Goal: Information Seeking & Learning: Learn about a topic

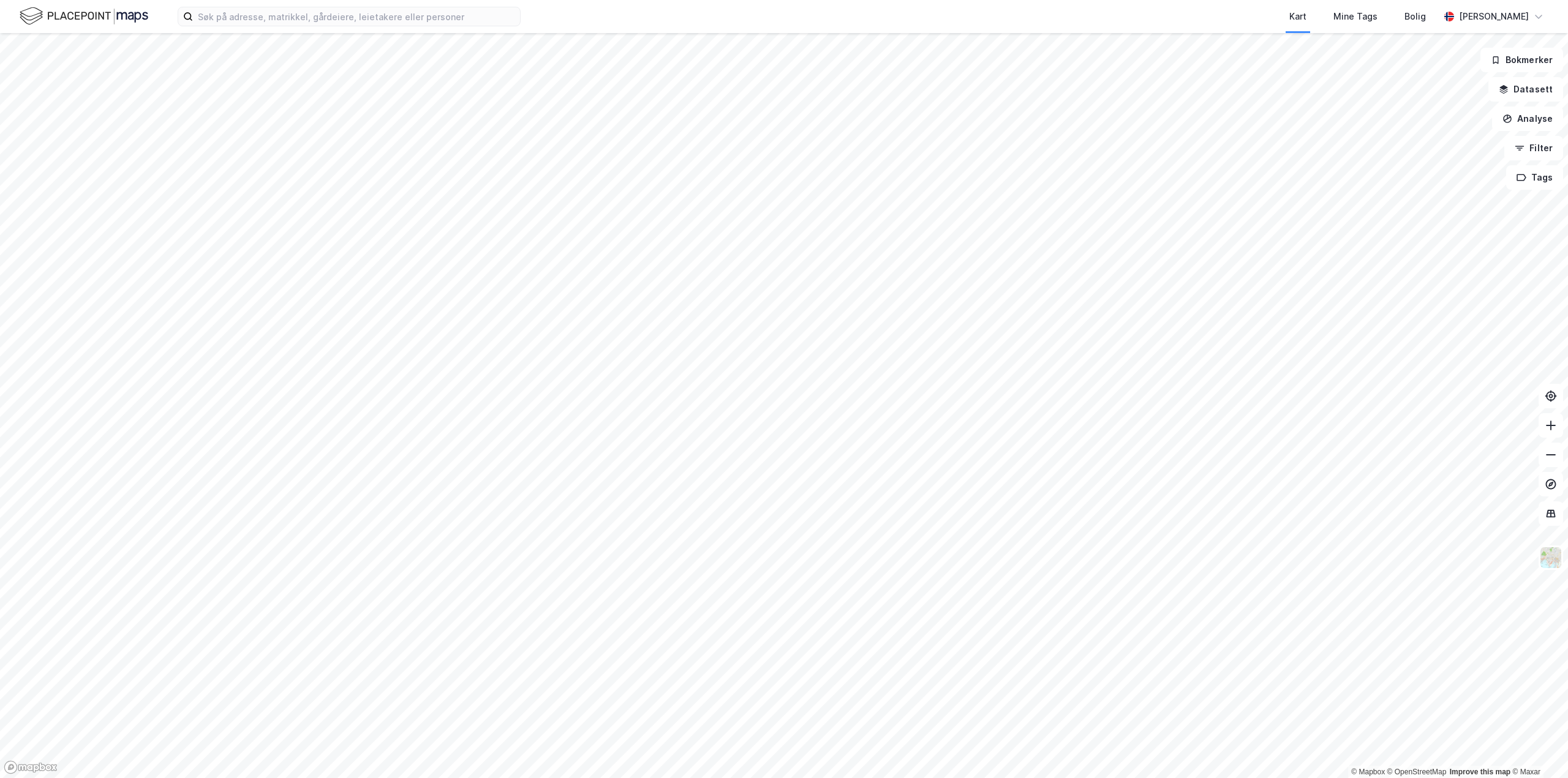
click at [584, 24] on div "Kart Mine Tags Bolig" at bounding box center [1009, 17] width 860 height 33
click at [565, 18] on div "Kart Mine Tags Bolig [PERSON_NAME]" at bounding box center [784, 17] width 1568 height 33
click at [516, 21] on input at bounding box center [356, 16] width 327 height 19
type input "n"
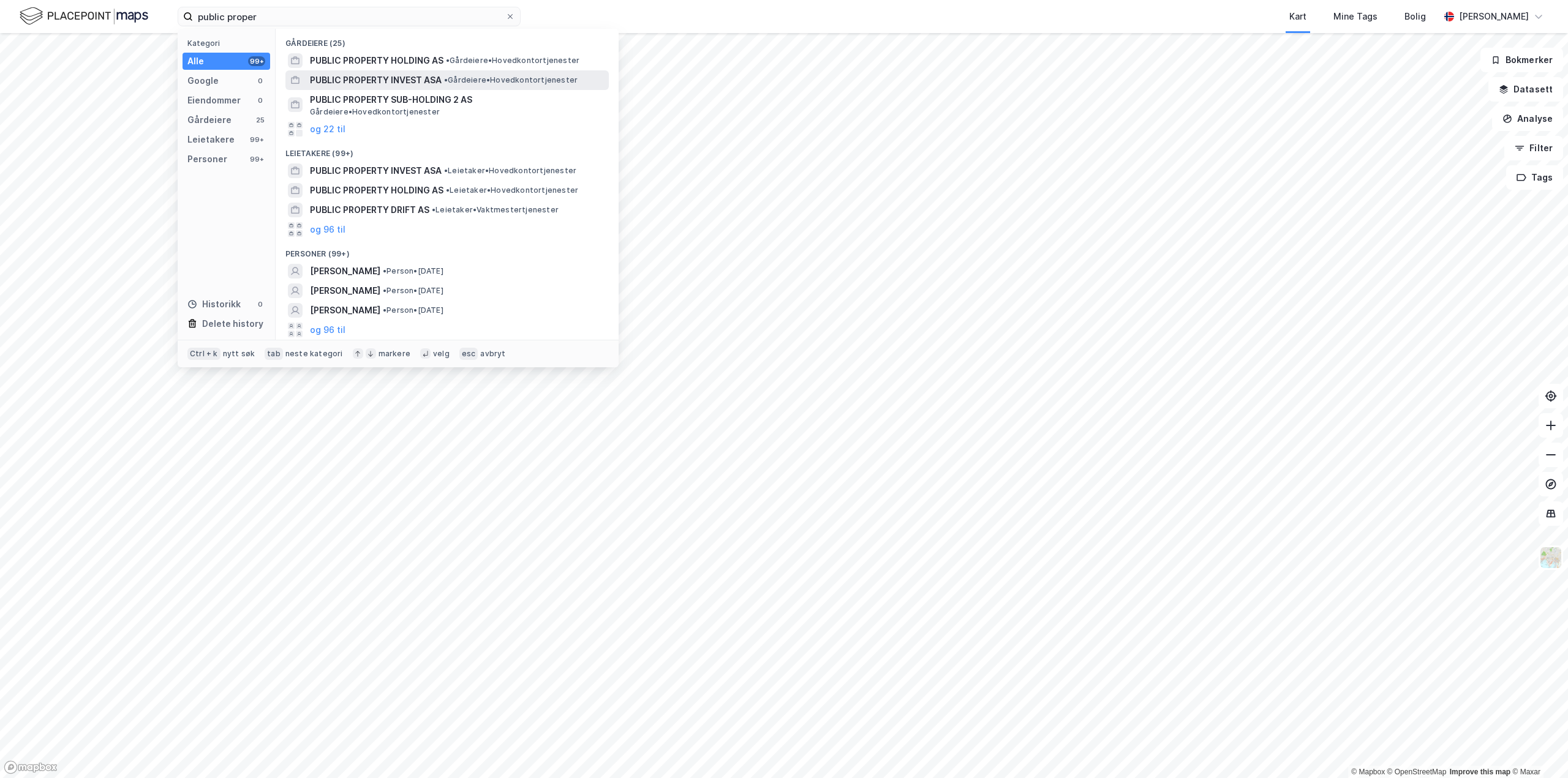
click at [461, 79] on span "• Gårdeiere • Hovedkontortjenester" at bounding box center [511, 80] width 134 height 10
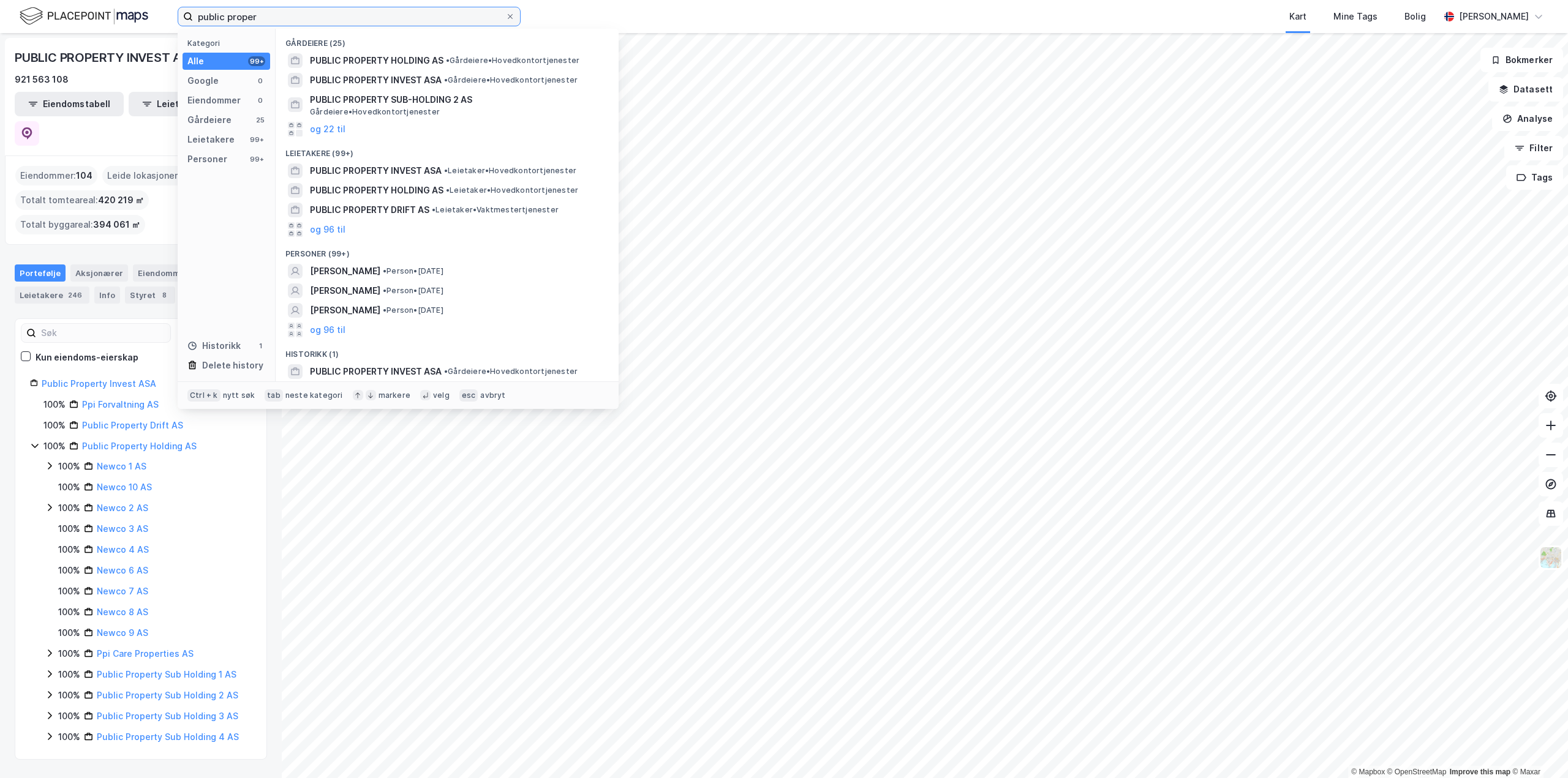
drag, startPoint x: 310, startPoint y: 13, endPoint x: 166, endPoint y: 8, distance: 144.1
click at [166, 8] on div "public proper Kategori Alle 99+ Google 0 Eiendommer 0 Gårdeiere 25 Leietakere 9…" at bounding box center [784, 17] width 1568 height 33
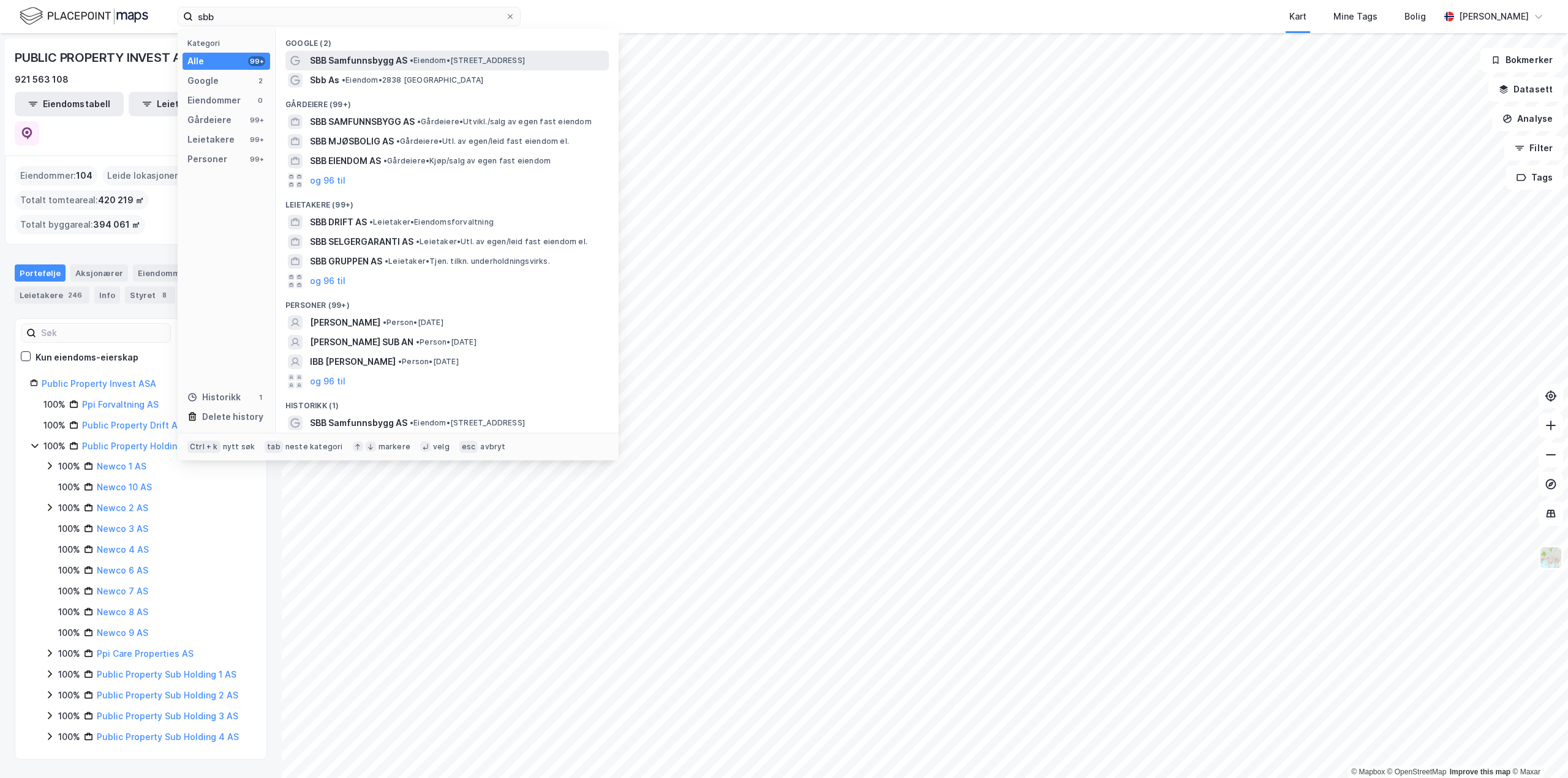
click at [429, 60] on span "• Eiendom • [STREET_ADDRESS]" at bounding box center [467, 60] width 115 height 10
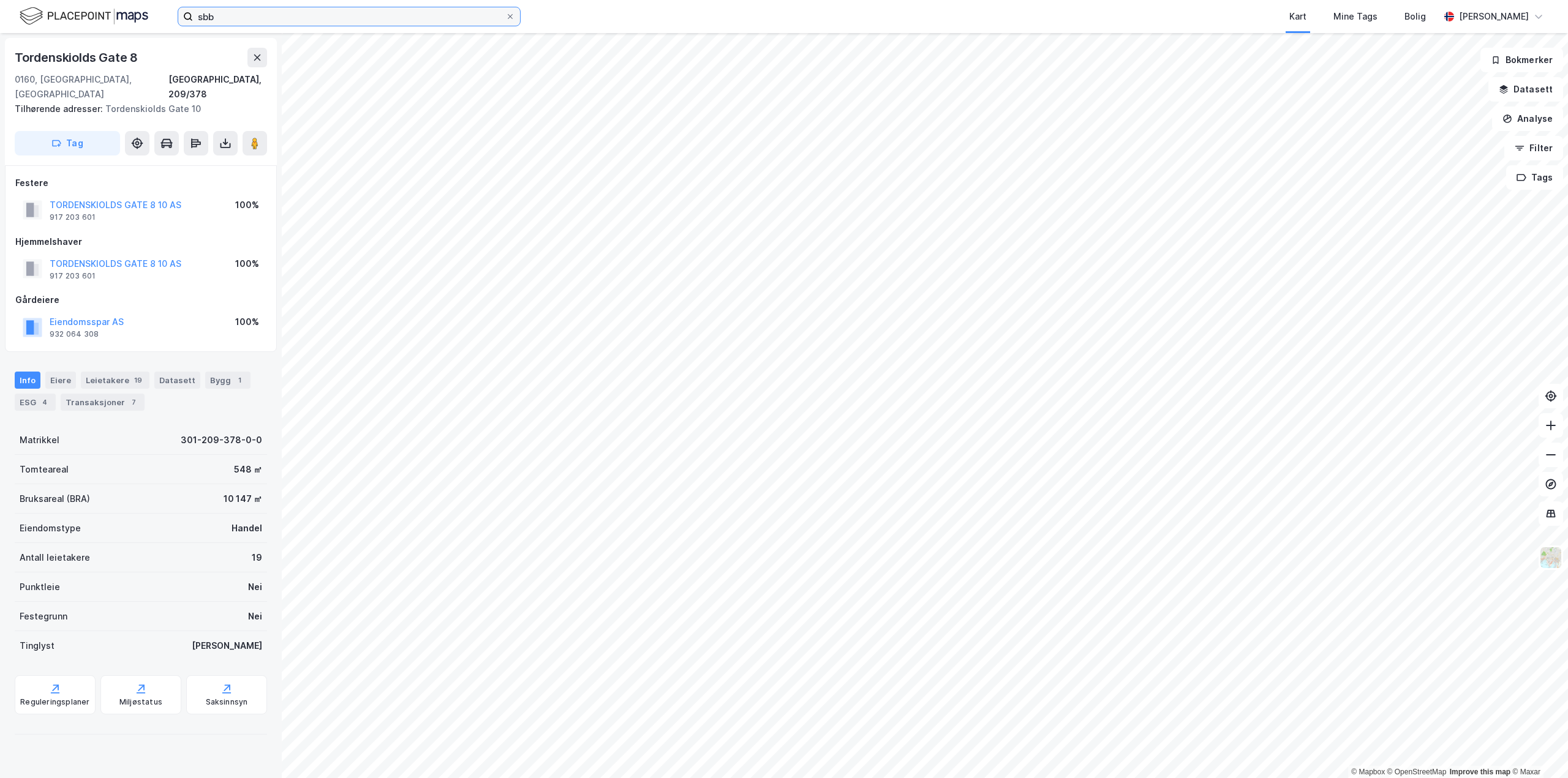
click at [241, 15] on input "sbb" at bounding box center [349, 16] width 312 height 19
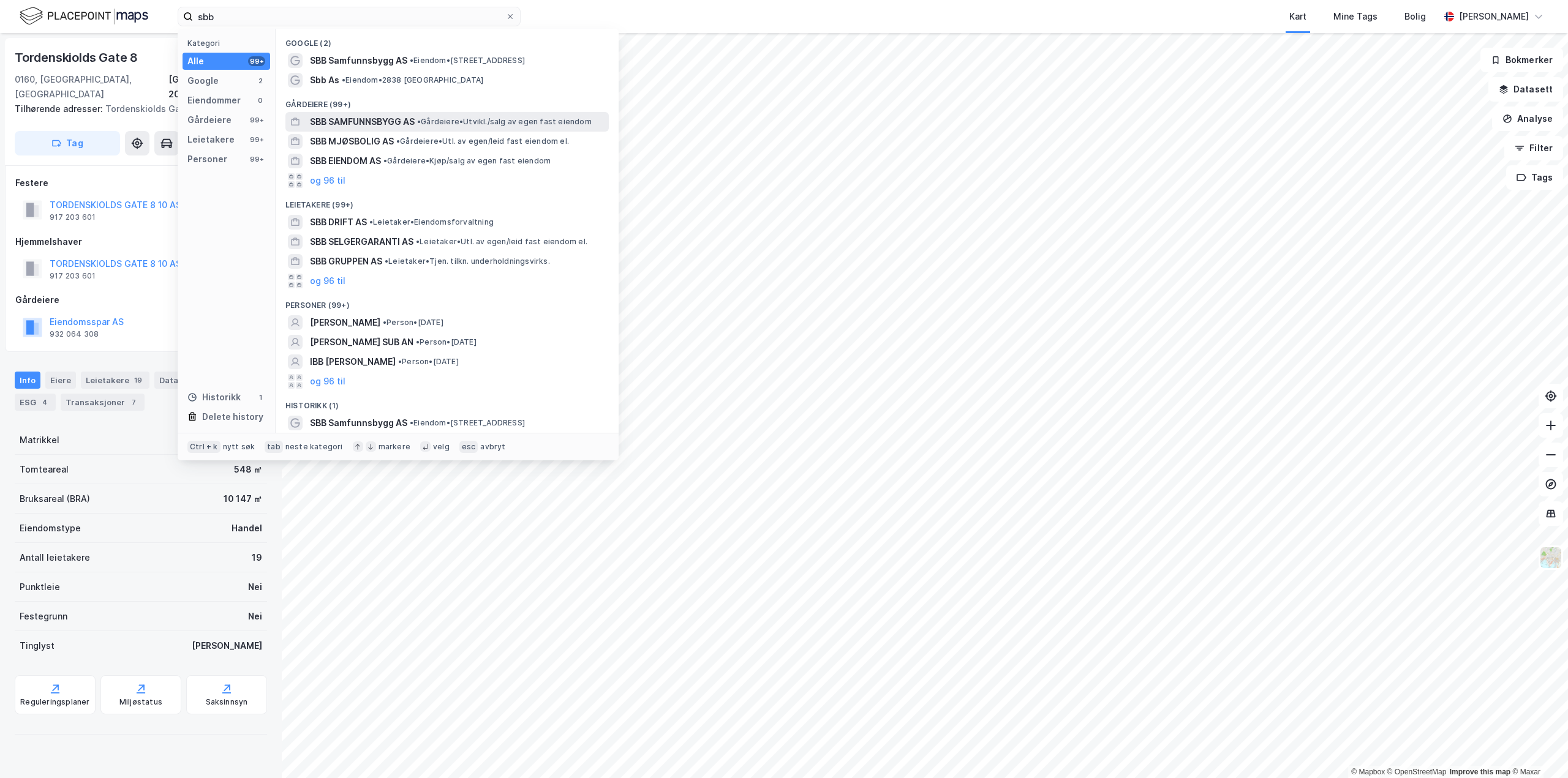
click at [376, 123] on span "SBB SAMFUNNSBYGG AS" at bounding box center [362, 122] width 105 height 15
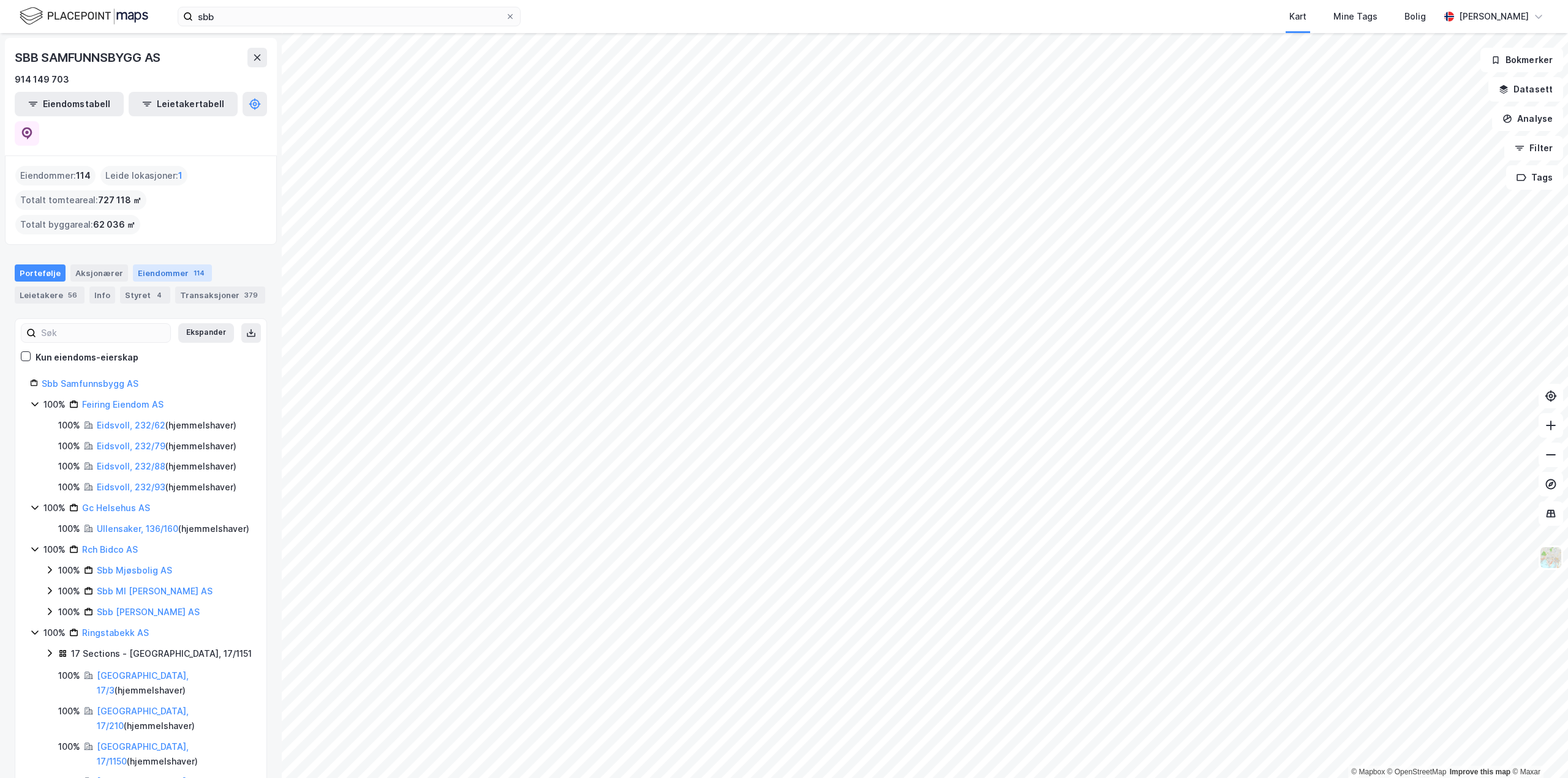
click at [164, 264] on div "Eiendommer 114" at bounding box center [172, 273] width 79 height 17
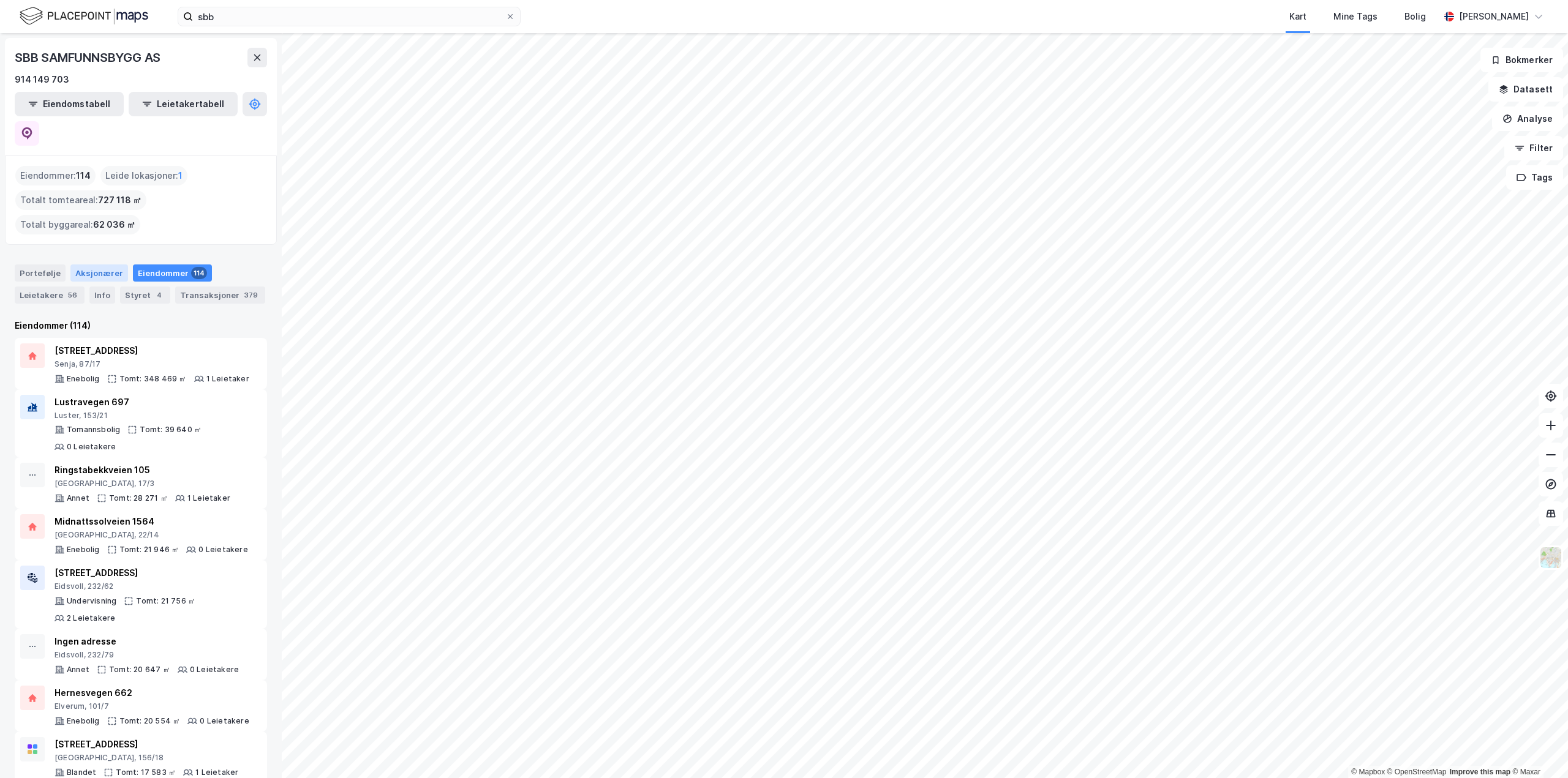
click at [97, 264] on div "Aksjonærer" at bounding box center [99, 273] width 58 height 17
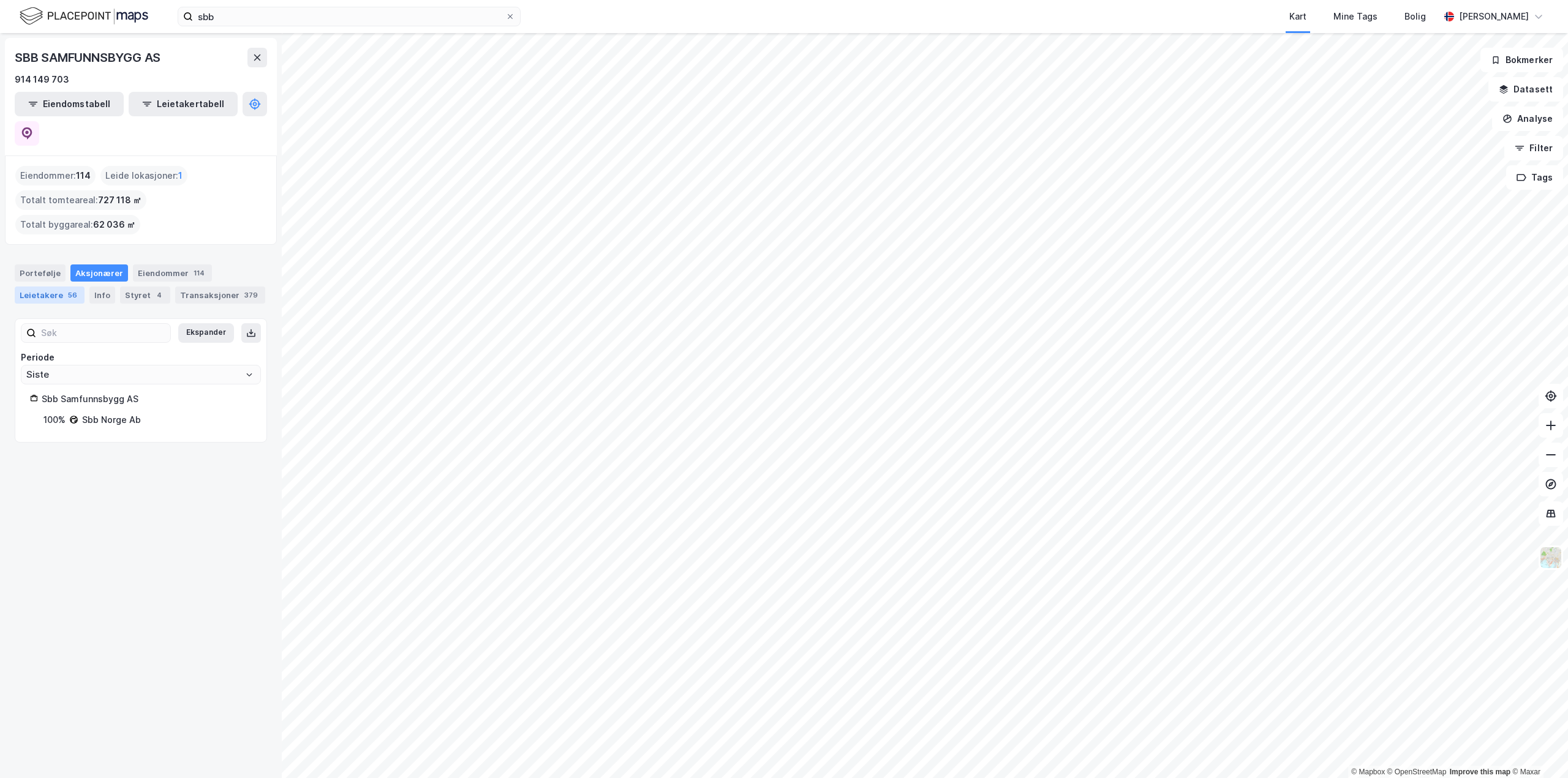
click at [61, 287] on div "Leietakere 56" at bounding box center [49, 295] width 70 height 17
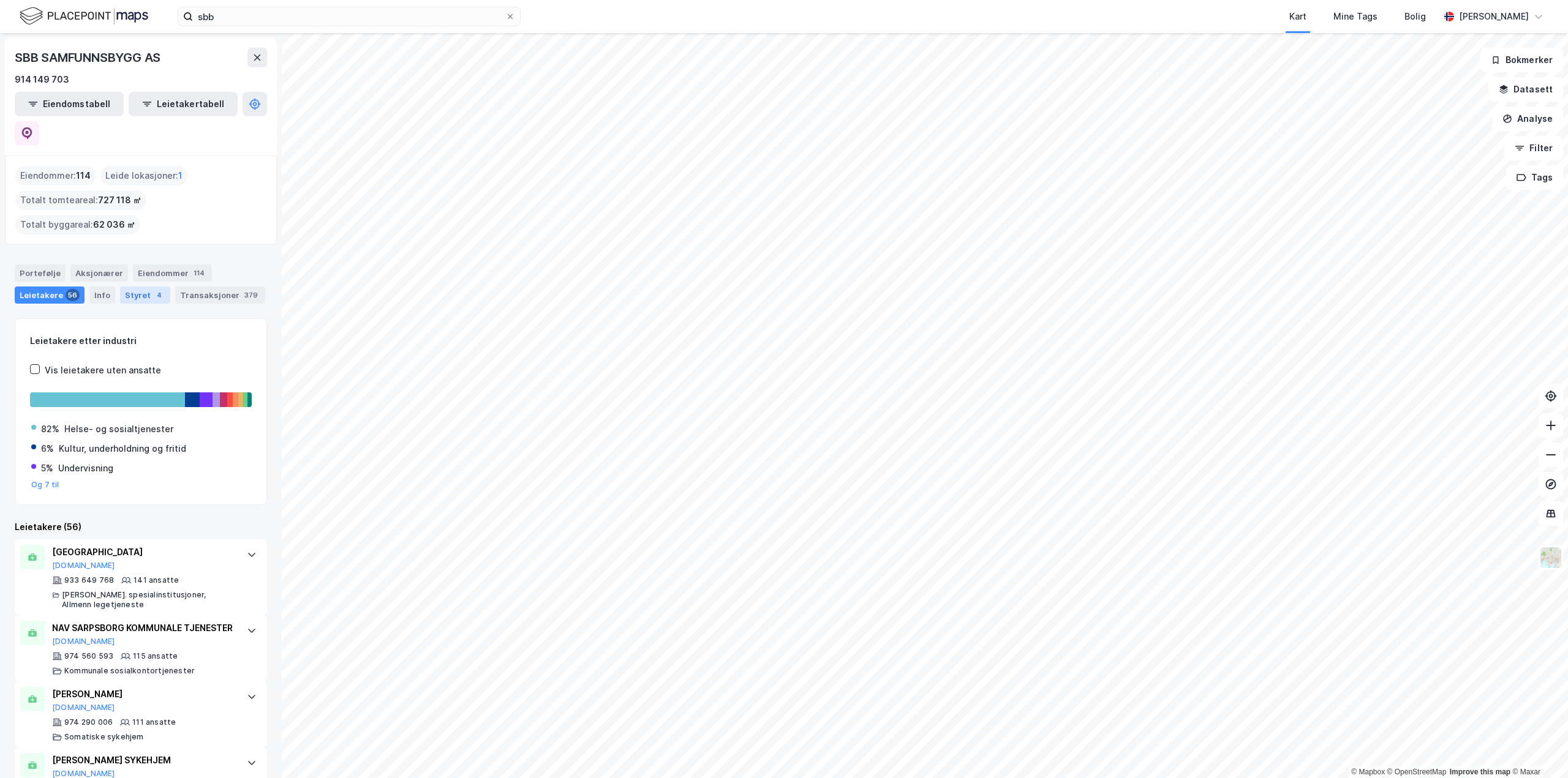
click at [121, 287] on div "Styret 4" at bounding box center [145, 295] width 50 height 17
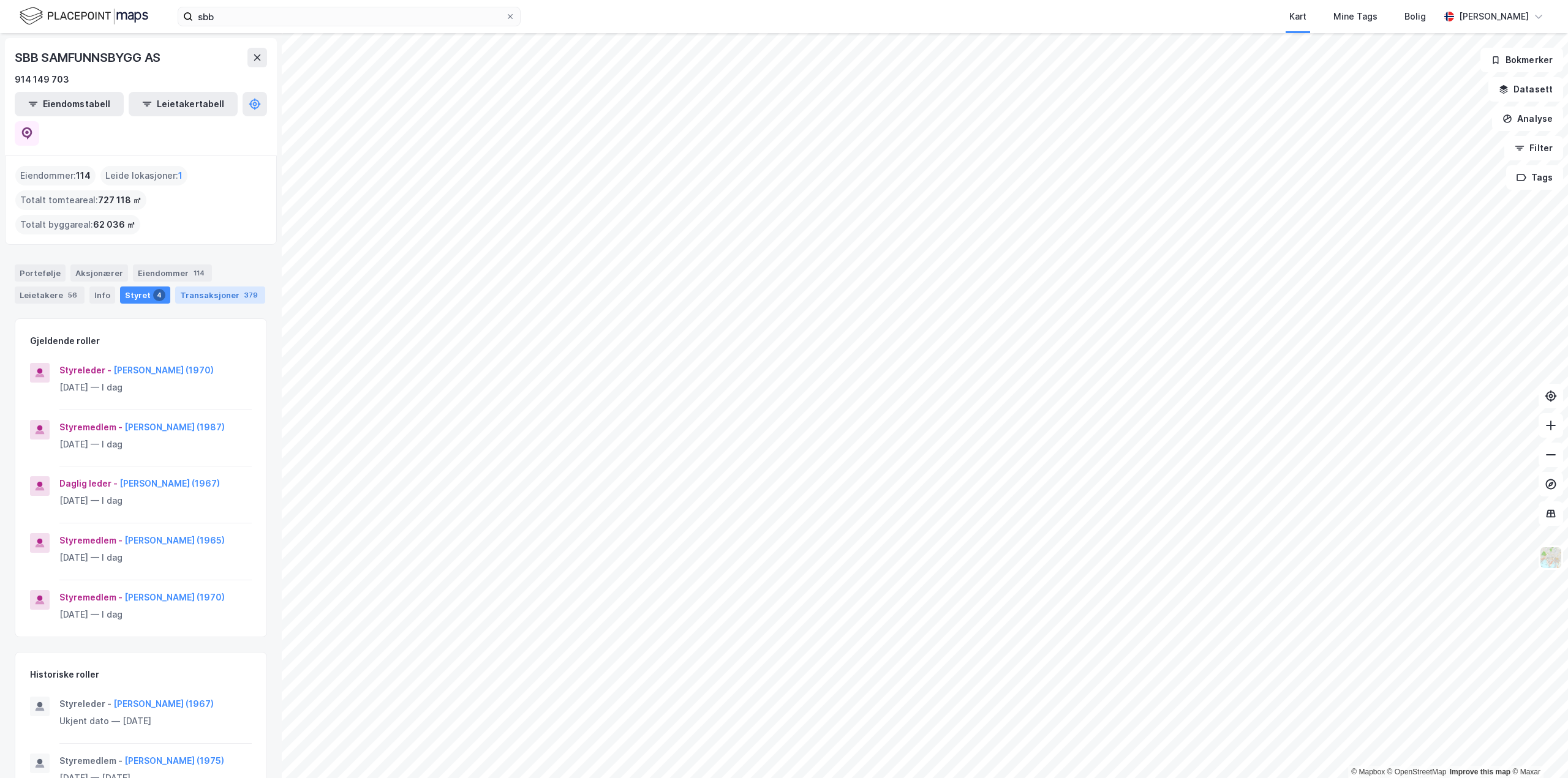
click at [198, 287] on div "Transaksjoner 379" at bounding box center [220, 295] width 90 height 17
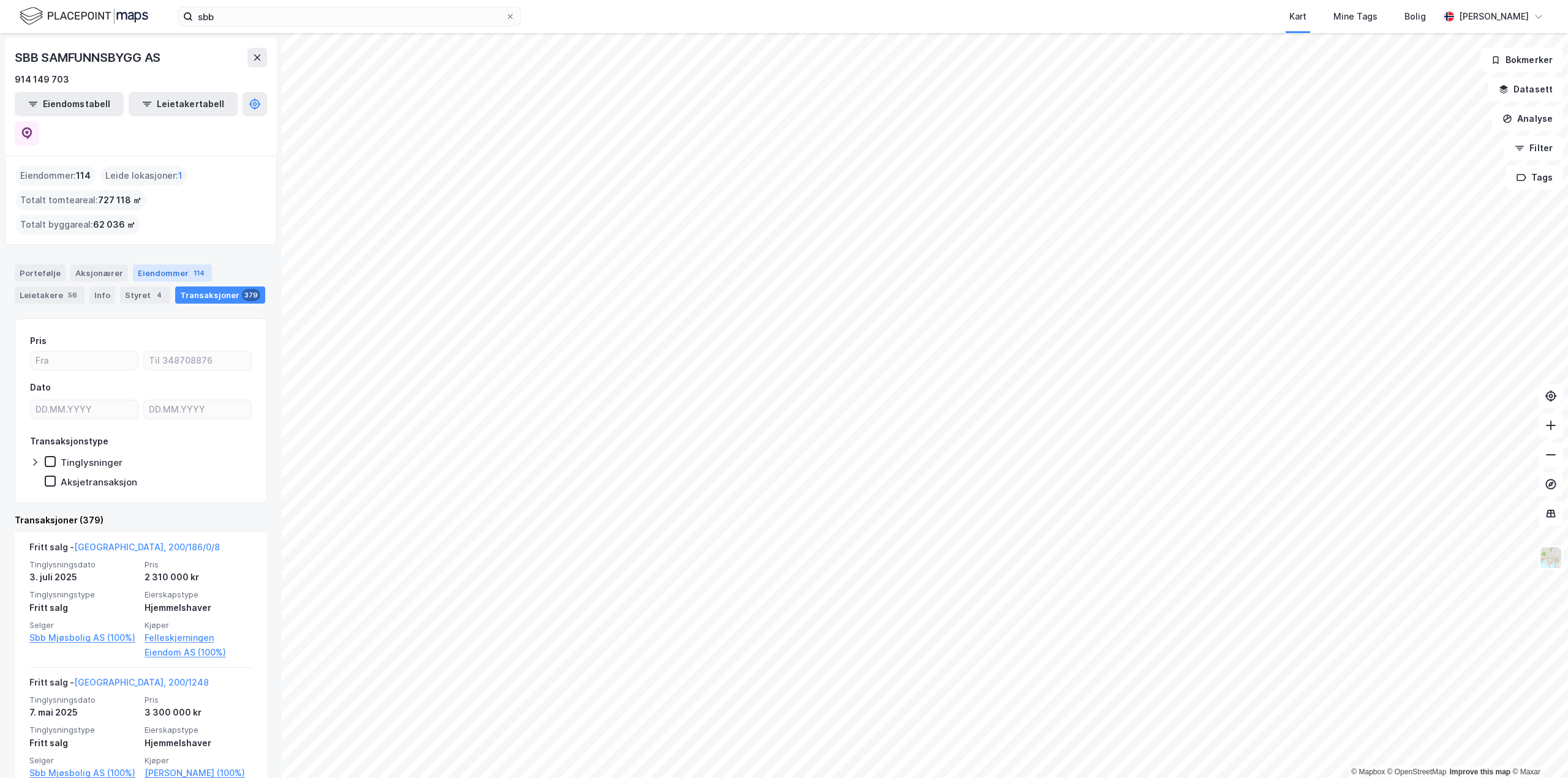
click at [155, 264] on div "Eiendommer 114" at bounding box center [172, 273] width 79 height 17
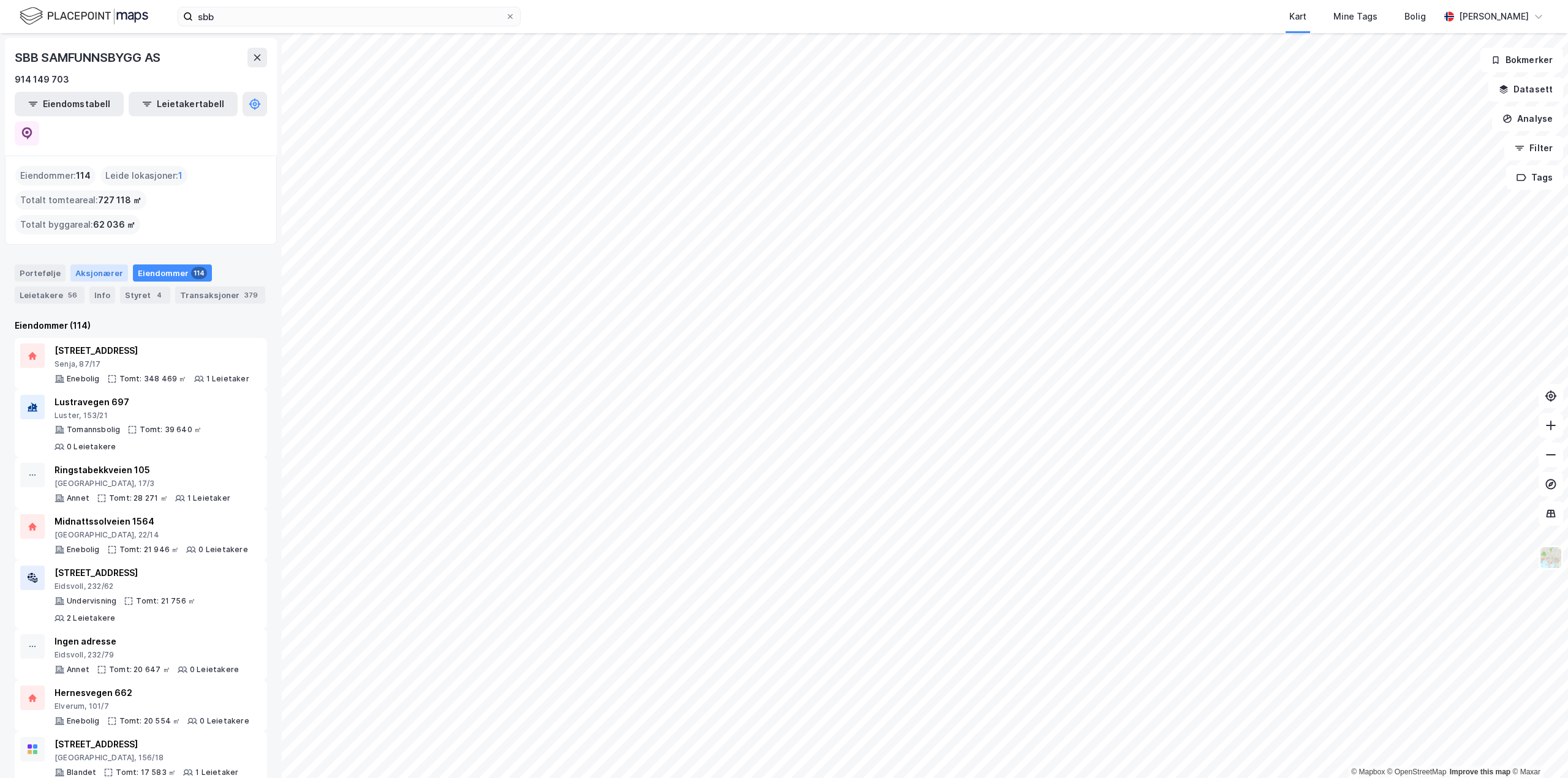
click at [102, 264] on div "Aksjonærer" at bounding box center [99, 273] width 58 height 17
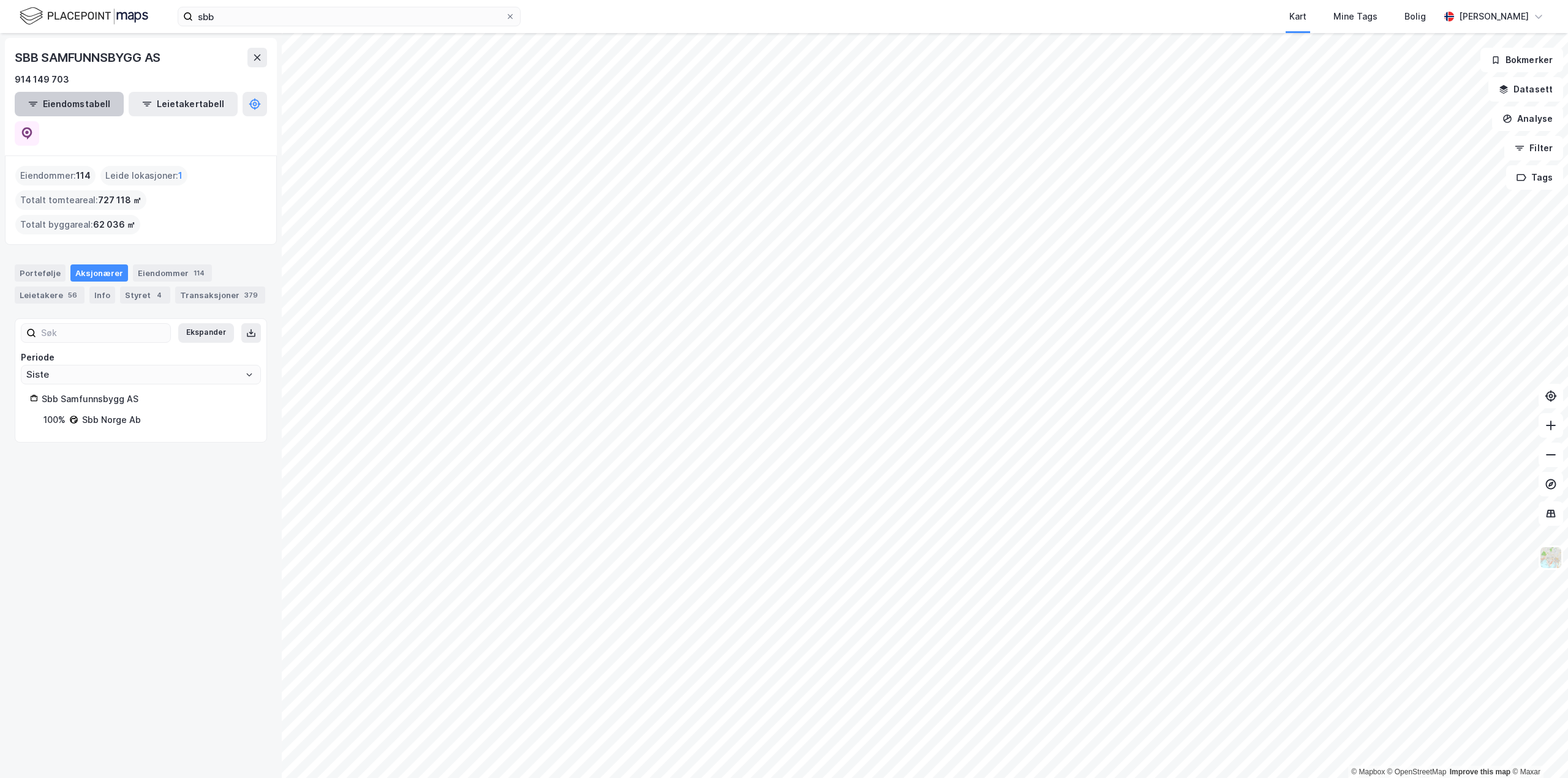
click at [60, 99] on button "Eiendomstabell" at bounding box center [69, 104] width 109 height 24
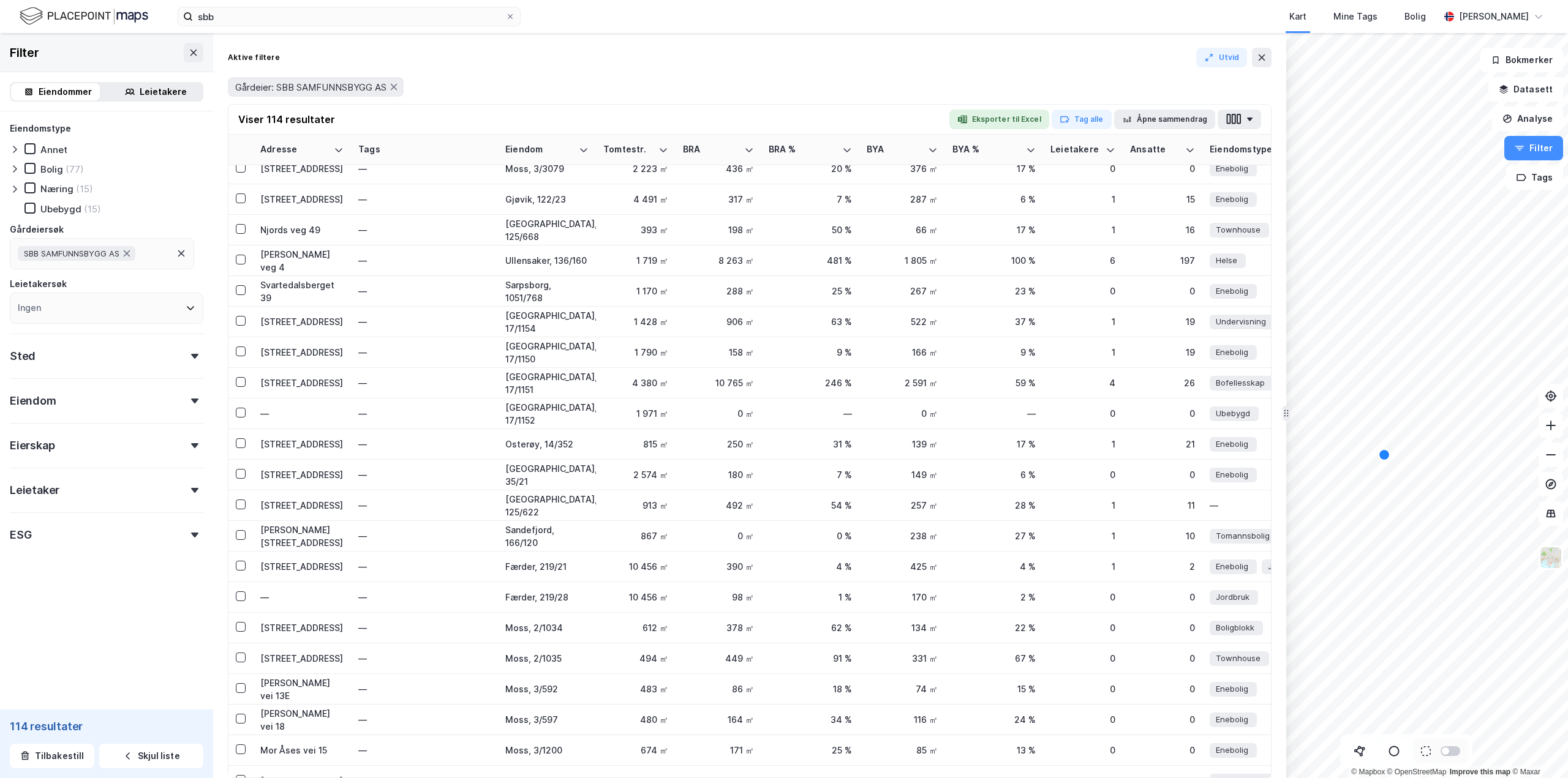
scroll to position [2152, 0]
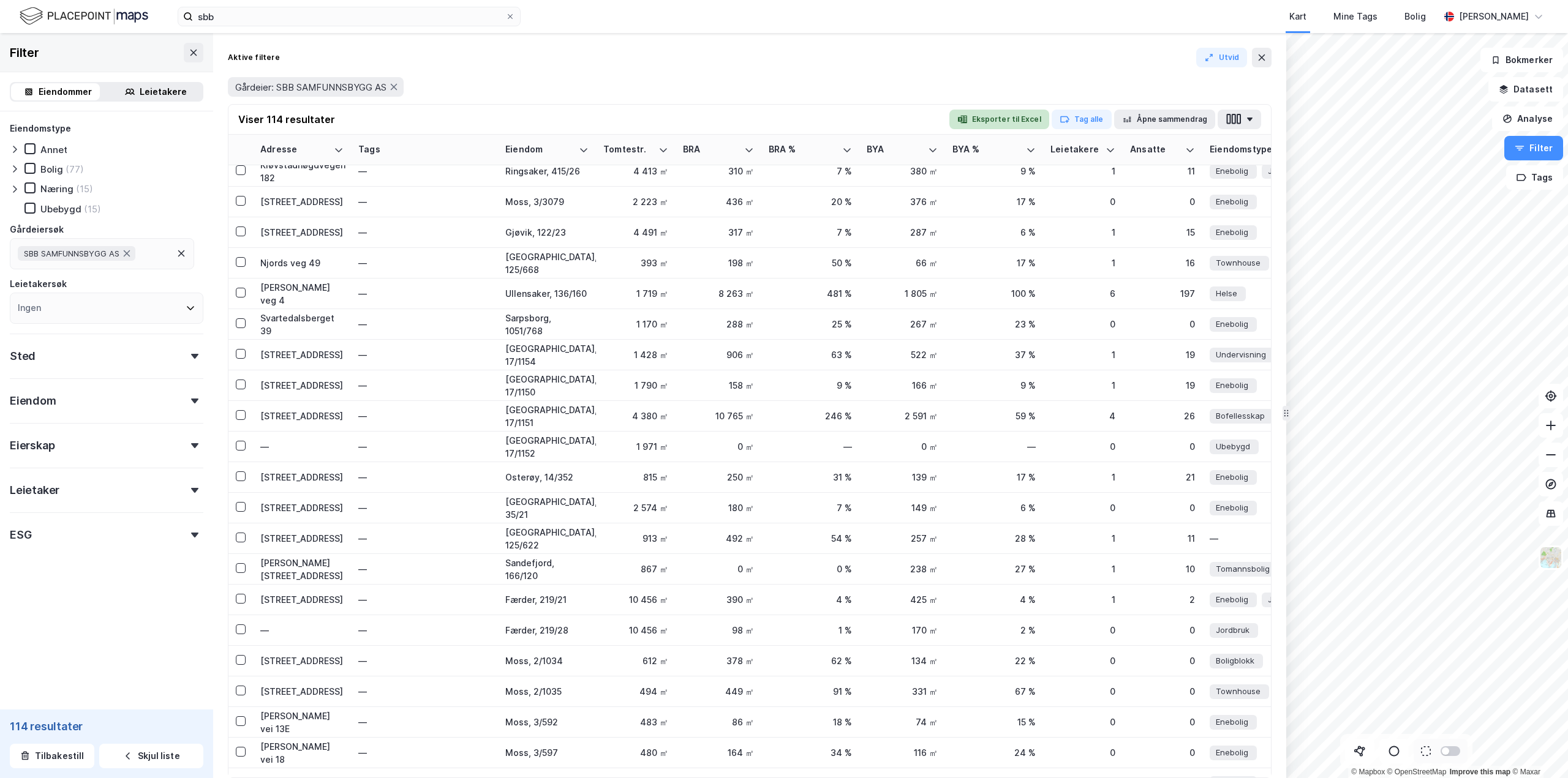
click at [1018, 111] on button "Eksporter til Excel" at bounding box center [999, 119] width 100 height 20
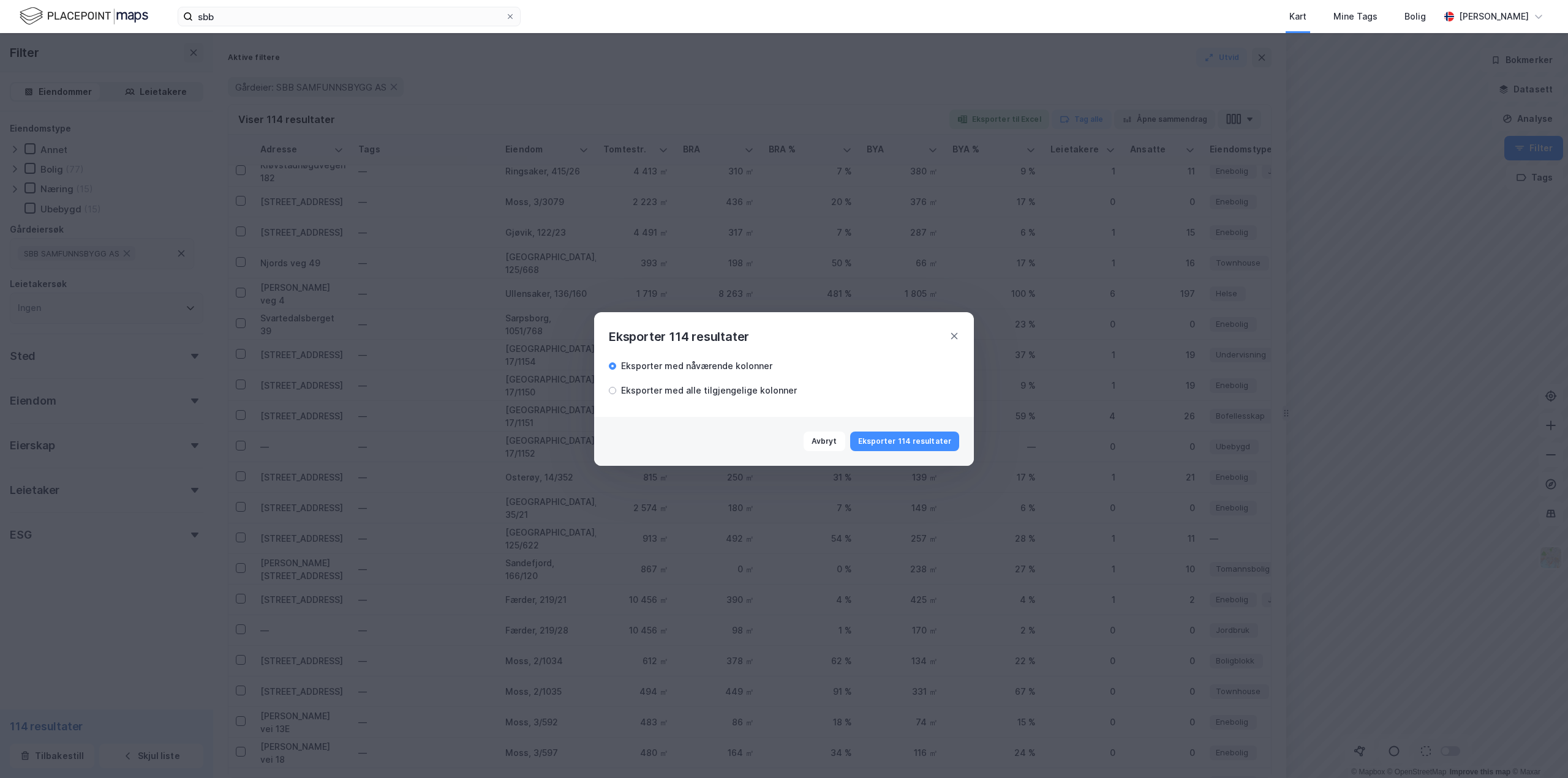
click at [628, 390] on div "Eksporter med alle tilgjengelige kolonner" at bounding box center [708, 390] width 176 height 15
click at [925, 443] on button "Eksporter 114 resultater" at bounding box center [904, 441] width 109 height 20
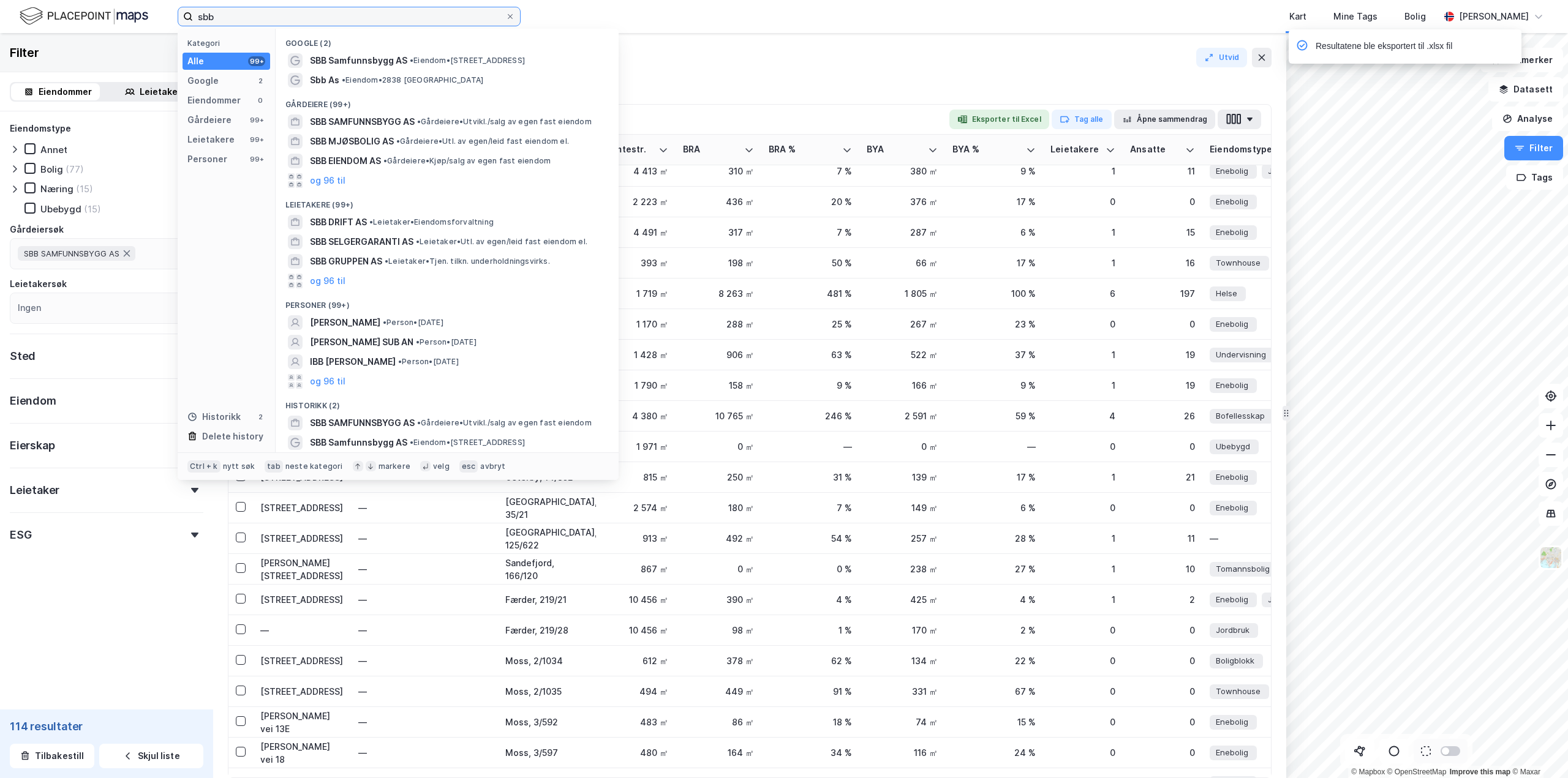
click at [257, 22] on input "sbb" at bounding box center [349, 16] width 312 height 19
drag, startPoint x: 253, startPoint y: 18, endPoint x: 195, endPoint y: 10, distance: 58.5
click at [196, 10] on input "sbb" at bounding box center [349, 16] width 312 height 19
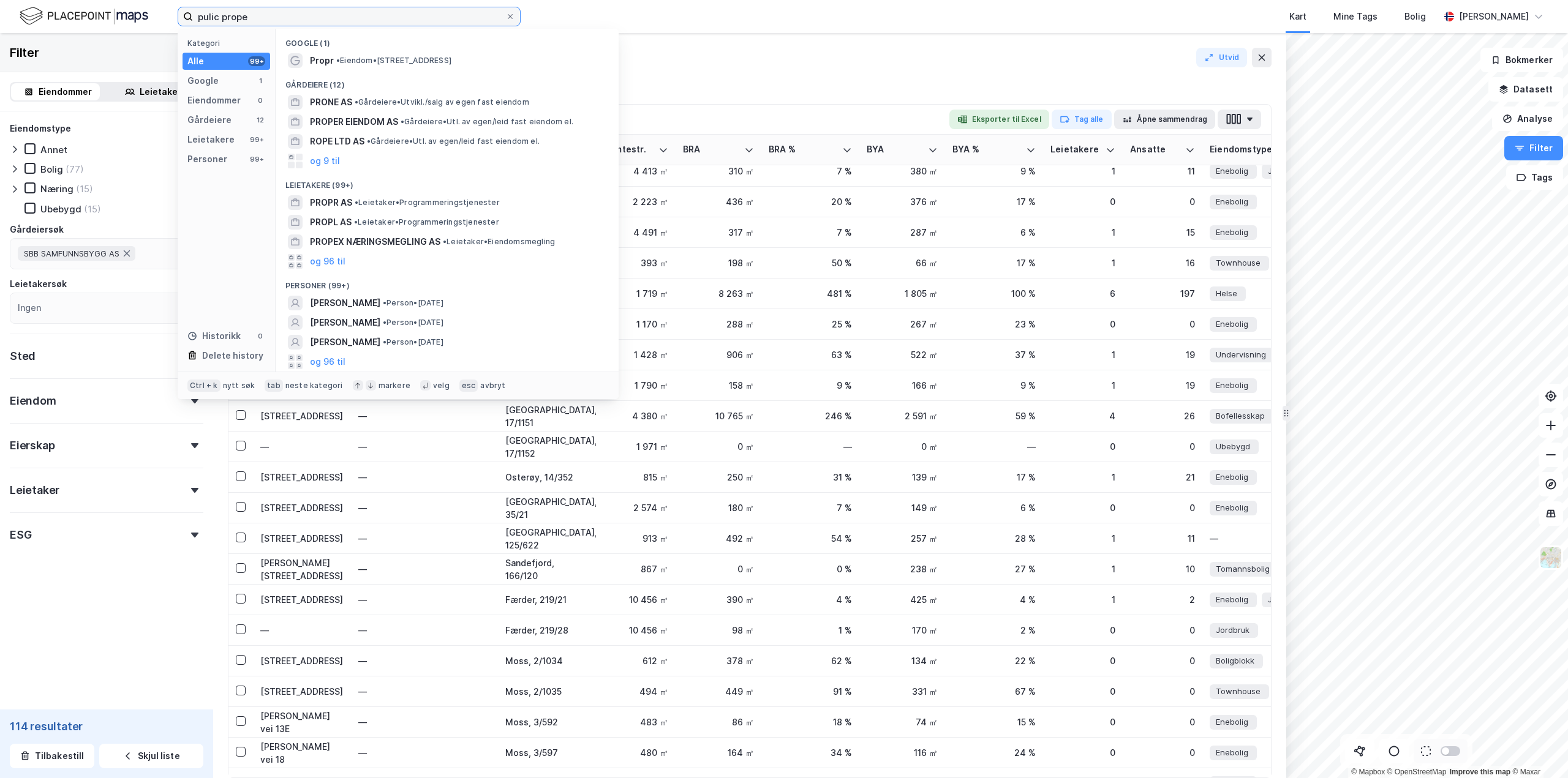
click at [261, 19] on input "pulic prope" at bounding box center [349, 16] width 312 height 19
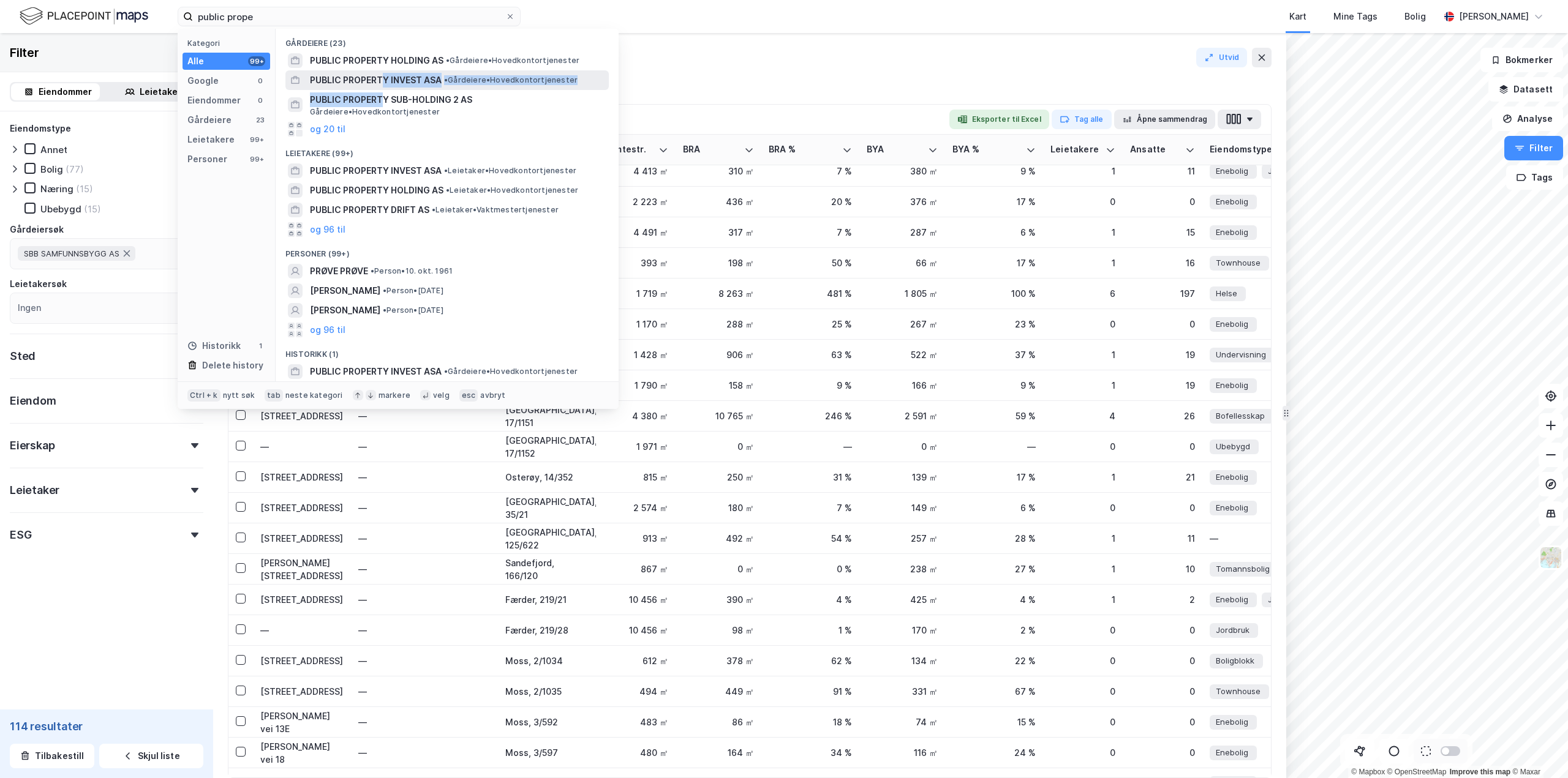
click at [383, 87] on div "Gårdeiere (23) PUBLIC PROPERTY HOLDING AS • Gårdeiere • Hovedkontortjenester PU…" at bounding box center [447, 205] width 343 height 353
click at [364, 82] on span "PUBLIC PROPERTY INVEST ASA" at bounding box center [376, 80] width 132 height 15
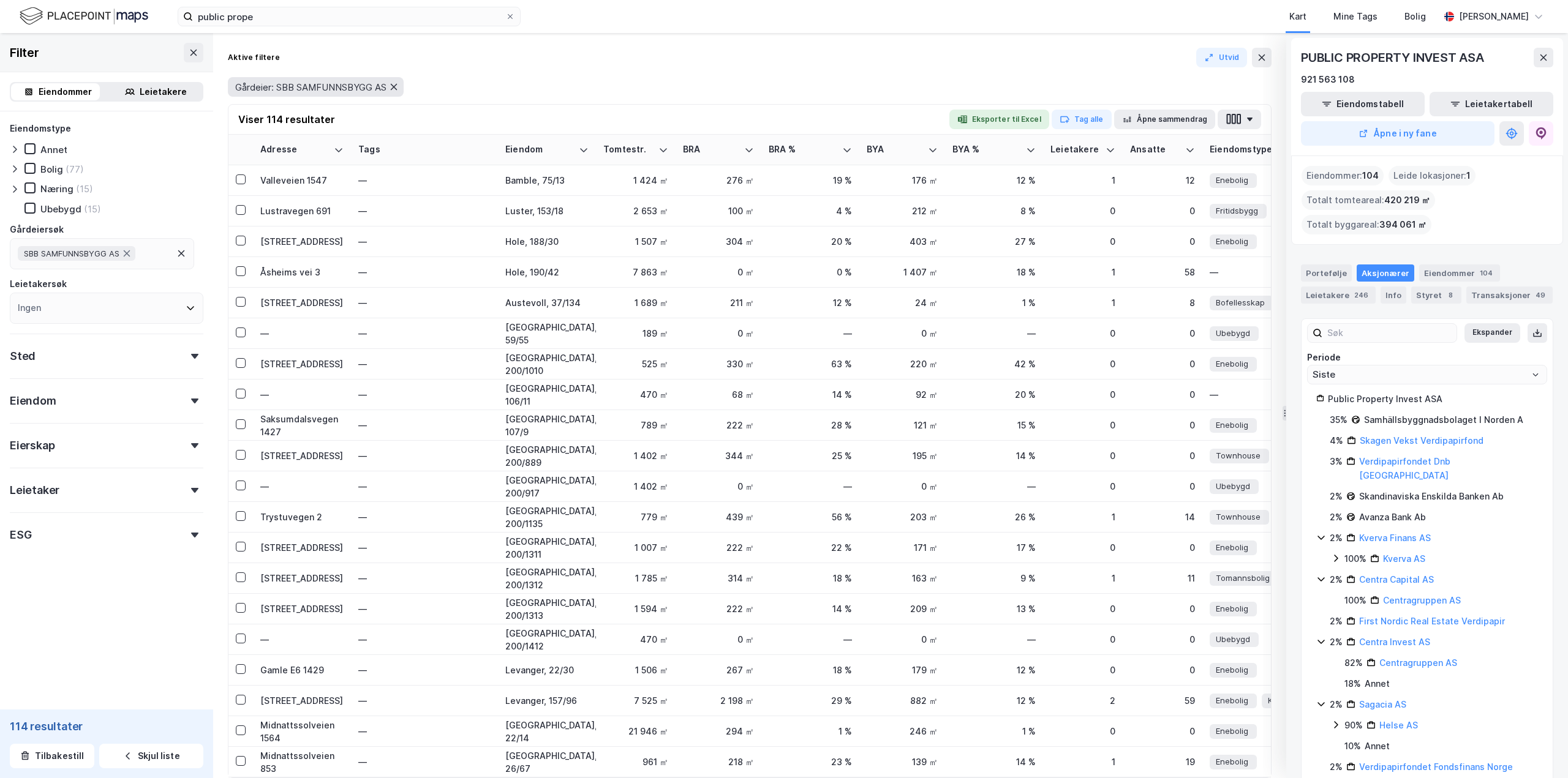
click at [399, 86] on icon at bounding box center [394, 86] width 10 height 10
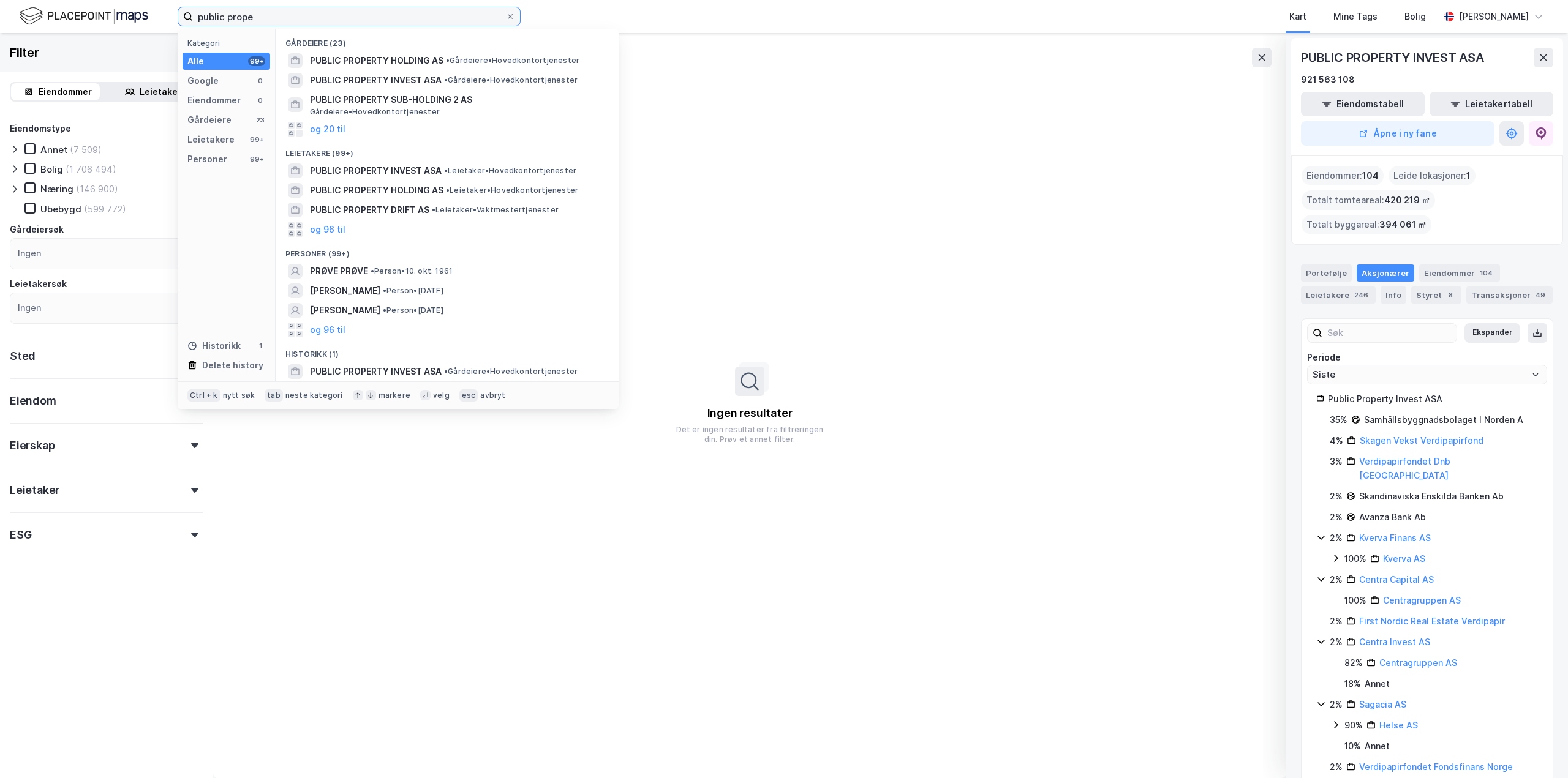
click at [305, 19] on input "public prope" at bounding box center [349, 16] width 312 height 19
click at [371, 90] on div "PUBLIC PROPERTY SUB-HOLDING 2 AS [PERSON_NAME]" at bounding box center [447, 105] width 323 height 29
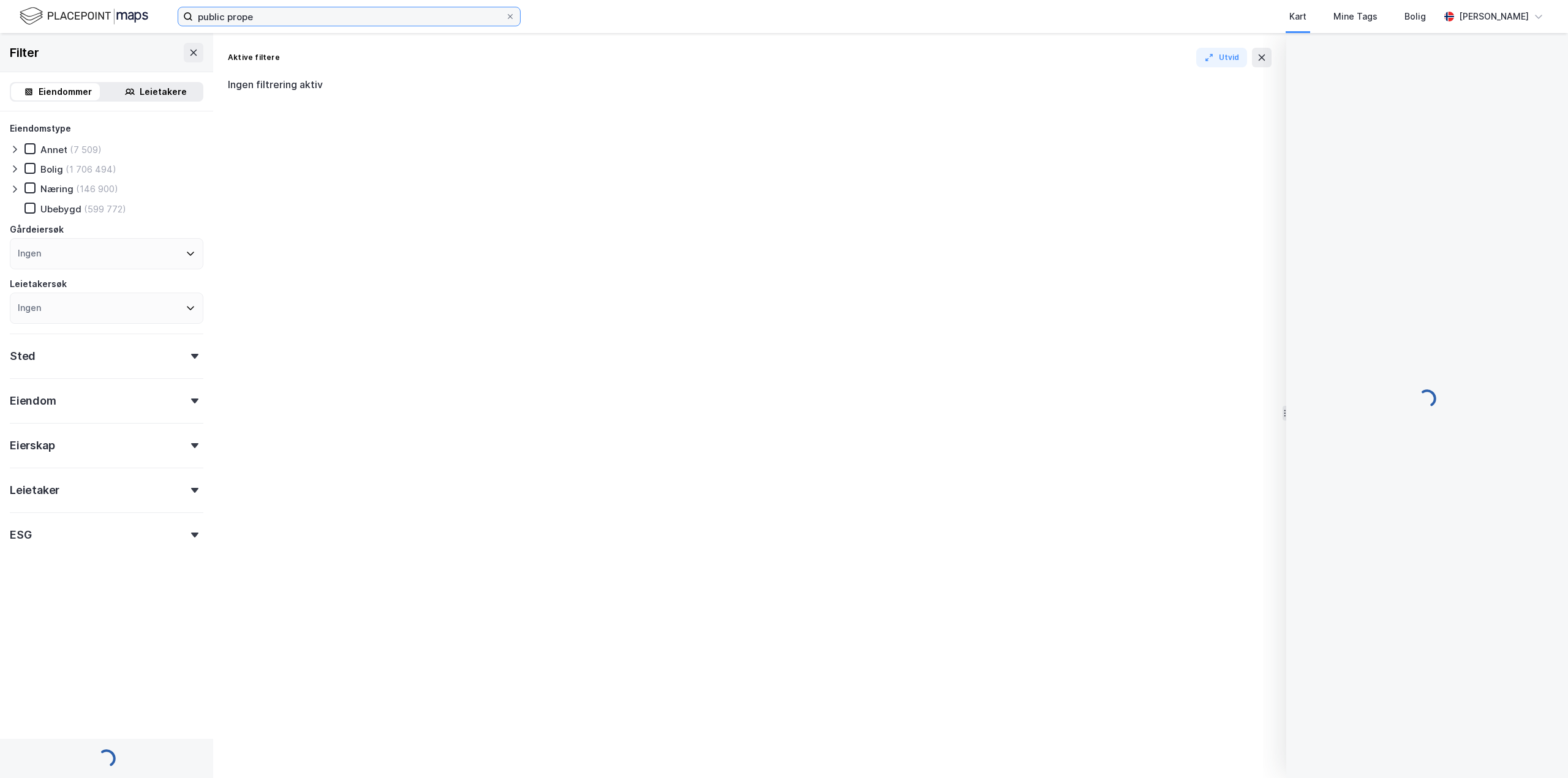
click at [331, 22] on input "public prope" at bounding box center [349, 16] width 312 height 19
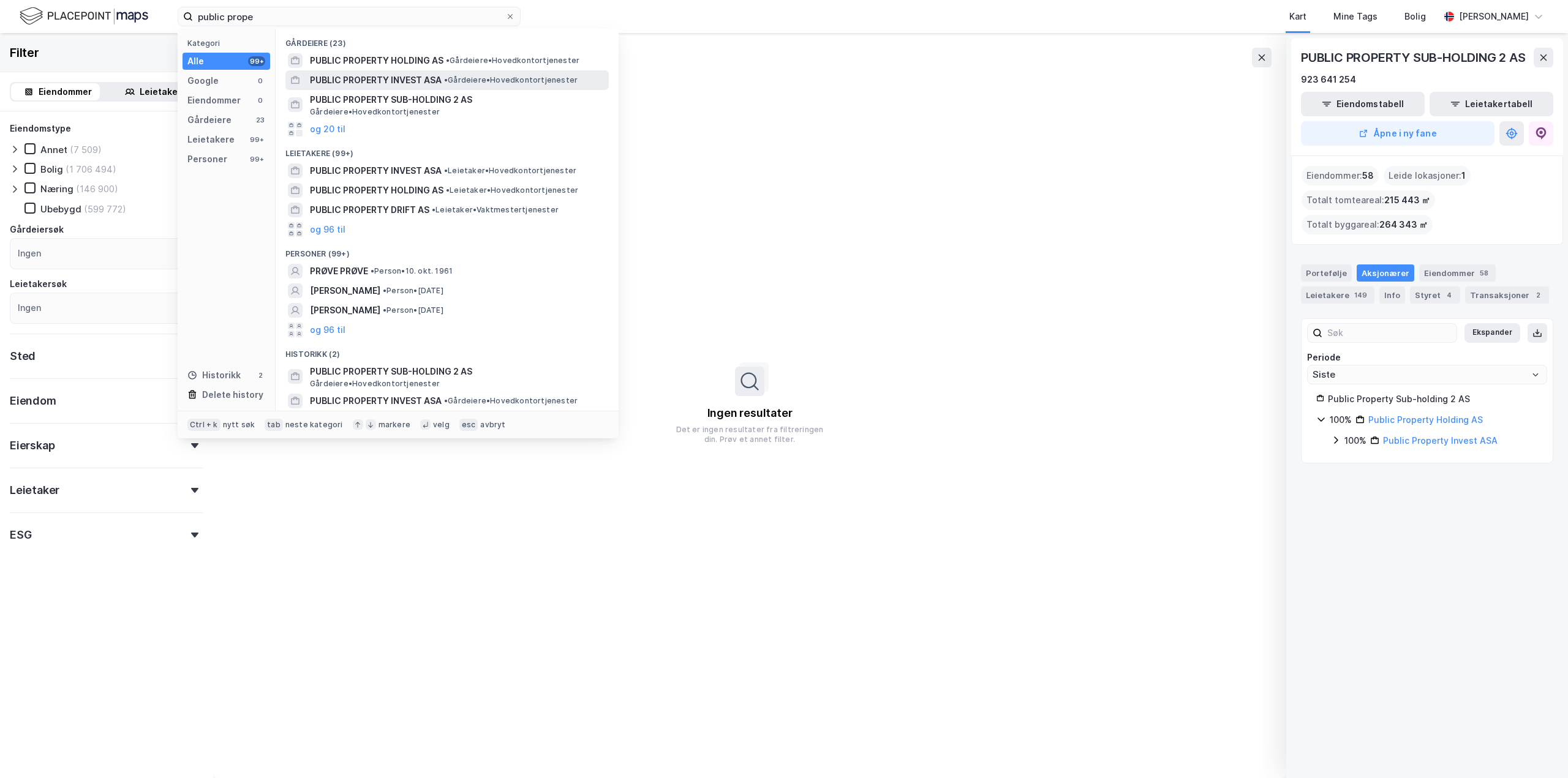
click at [374, 73] on span "PUBLIC PROPERTY INVEST ASA" at bounding box center [376, 80] width 132 height 15
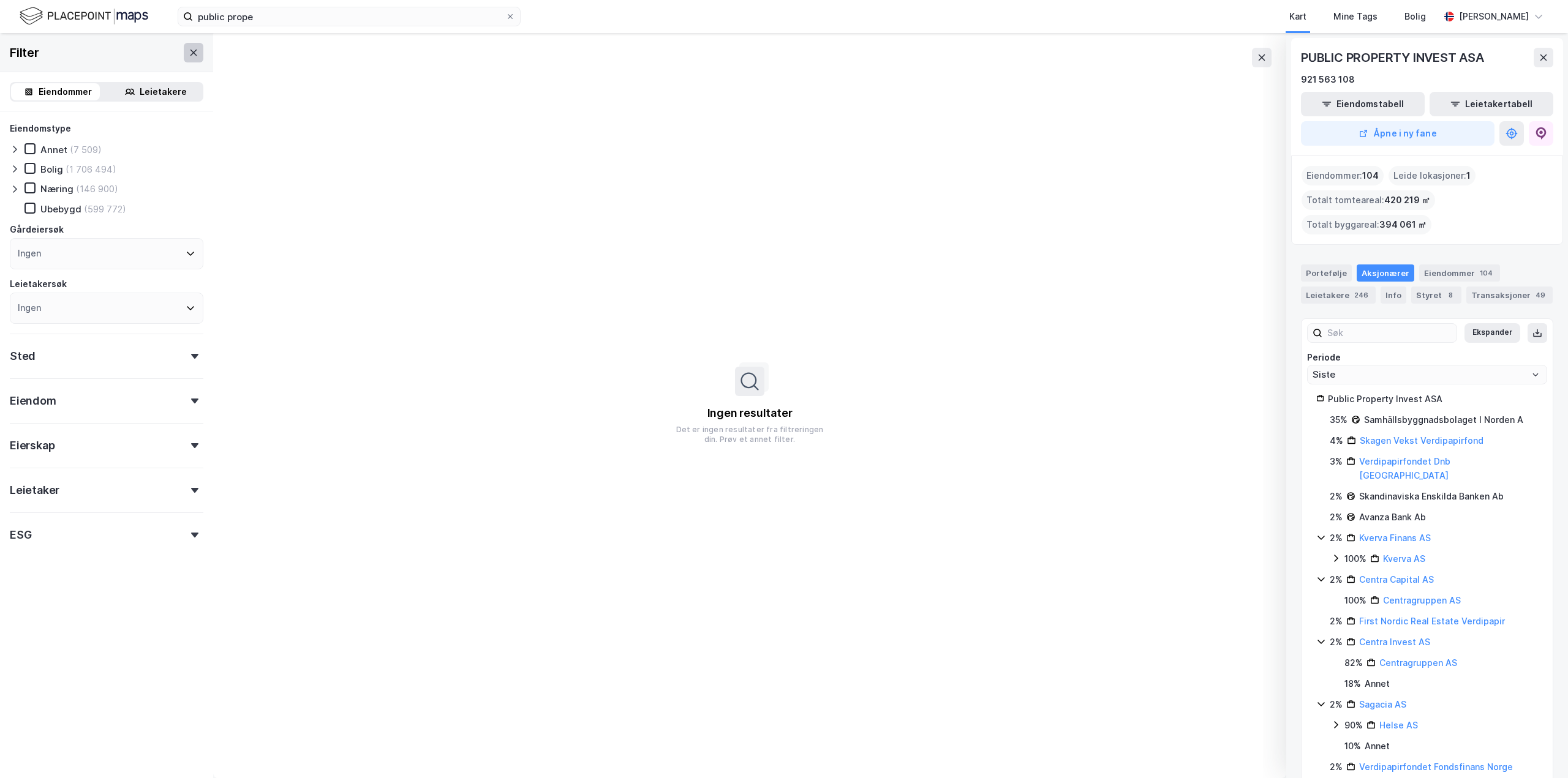
click at [189, 48] on icon at bounding box center [193, 52] width 10 height 10
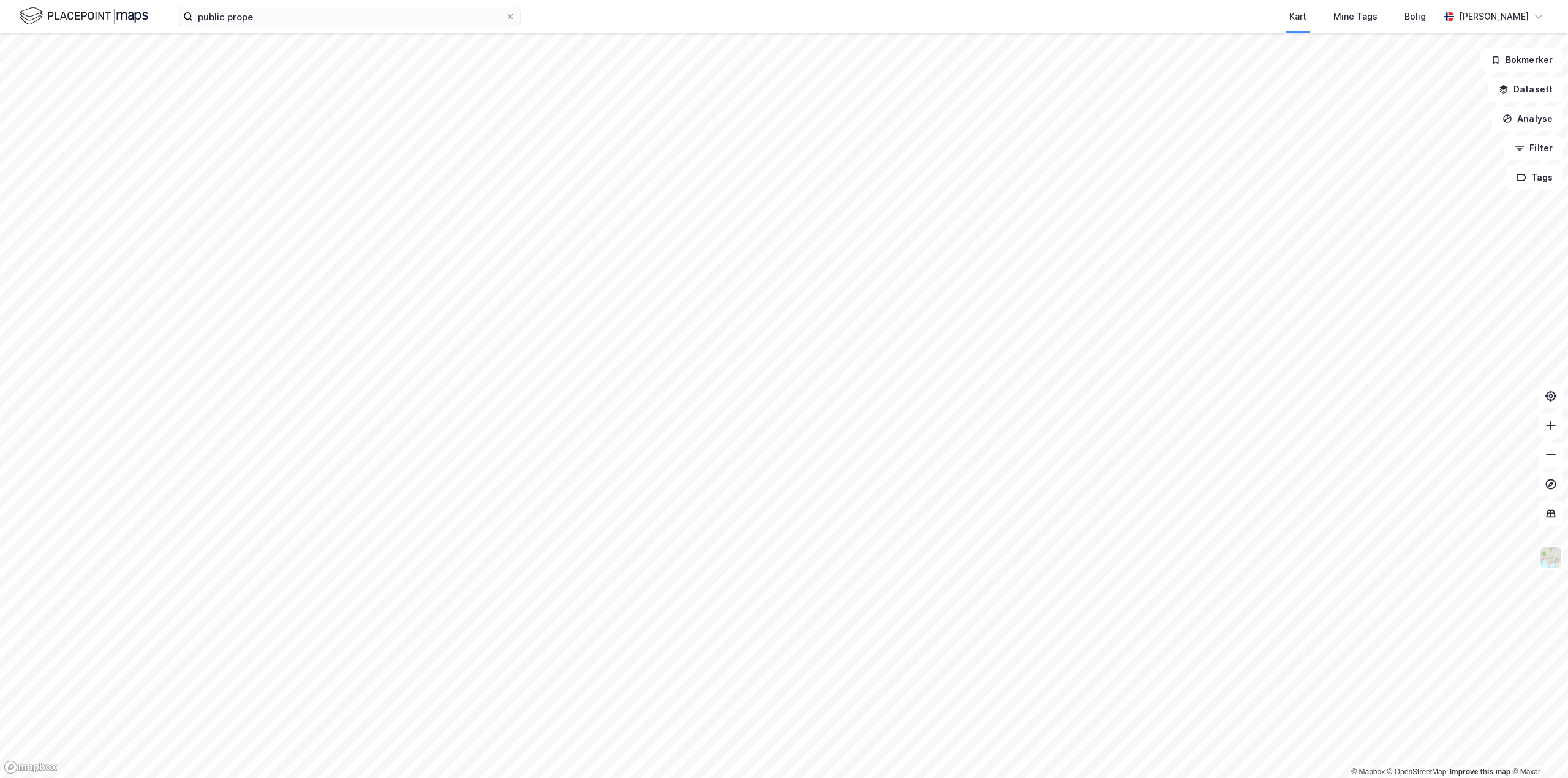
click at [82, 13] on img at bounding box center [84, 16] width 129 height 21
click at [251, 22] on input "public prope" at bounding box center [349, 16] width 312 height 19
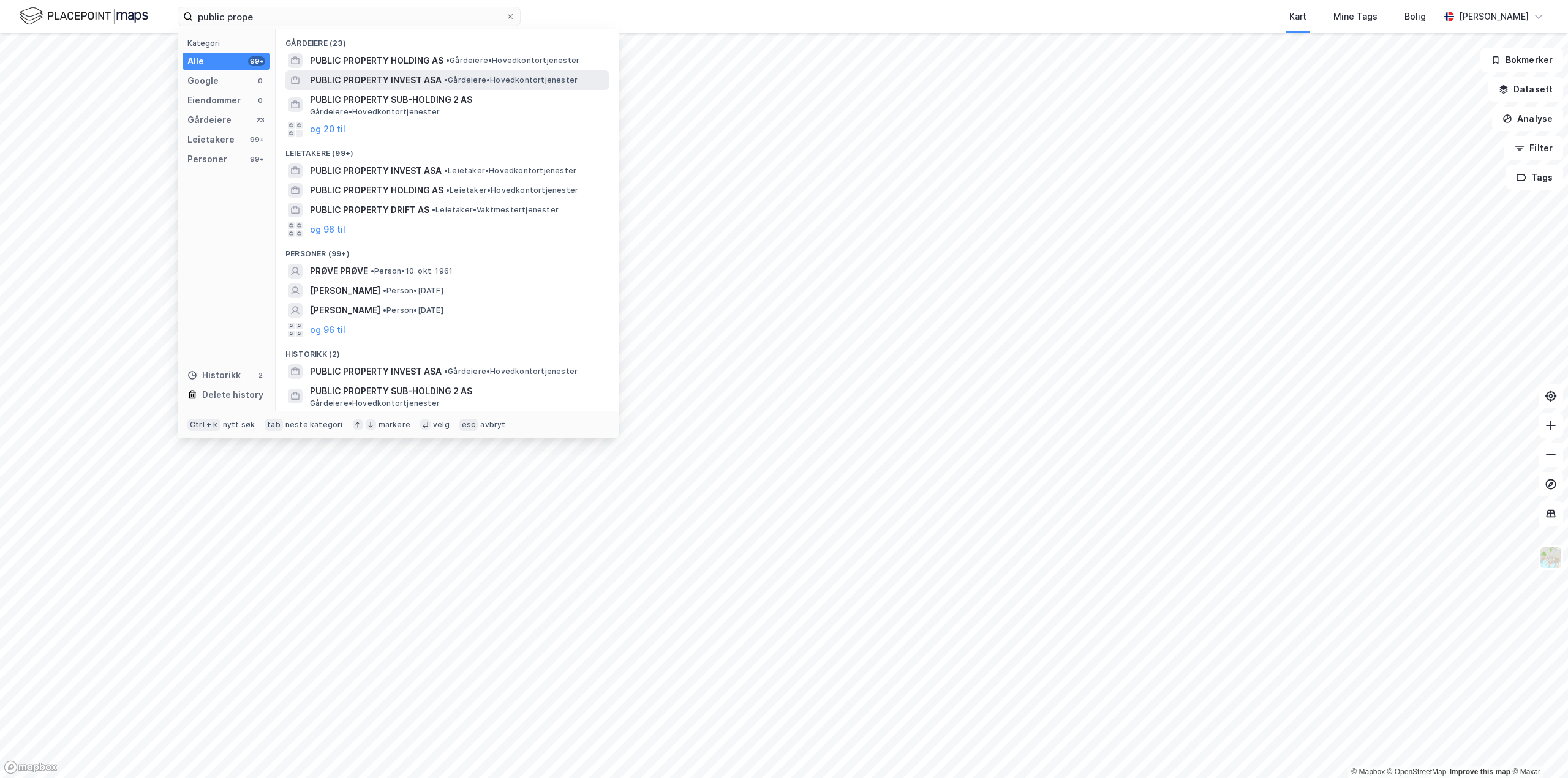
click at [355, 73] on span "PUBLIC PROPERTY INVEST ASA" at bounding box center [376, 80] width 132 height 15
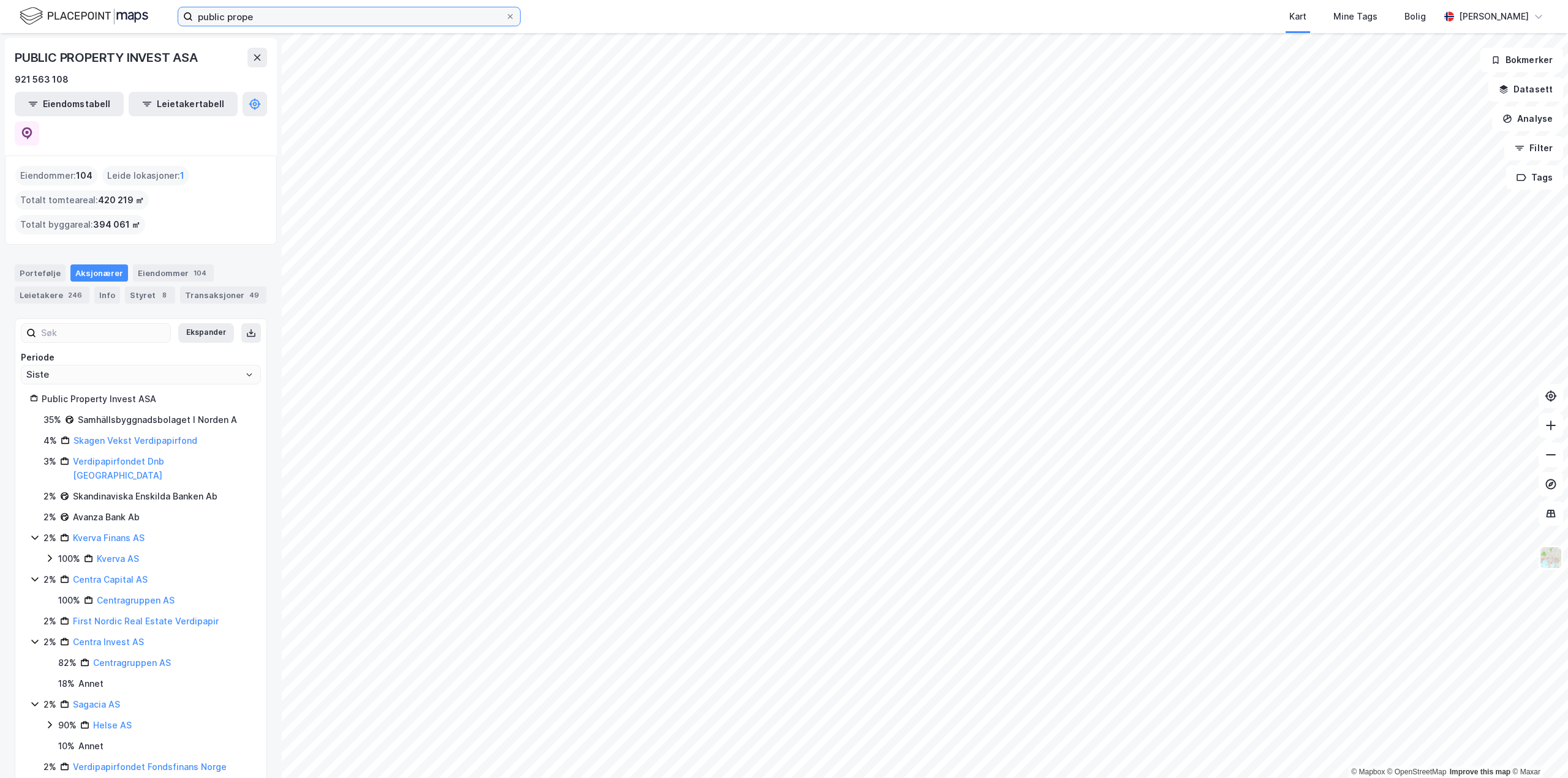
click at [264, 17] on input "public prope" at bounding box center [349, 16] width 312 height 19
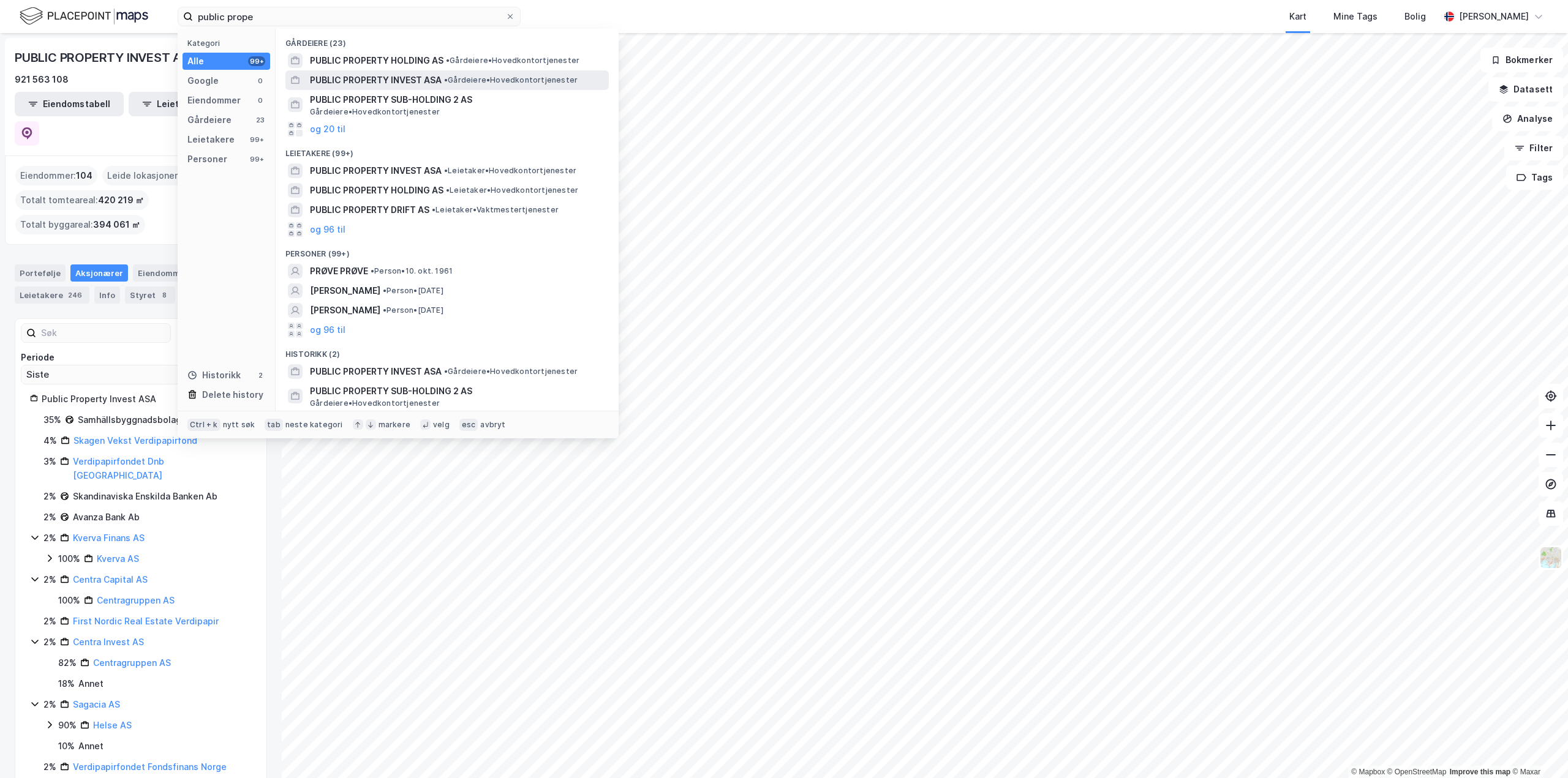
click at [387, 78] on span "PUBLIC PROPERTY INVEST ASA" at bounding box center [376, 80] width 132 height 15
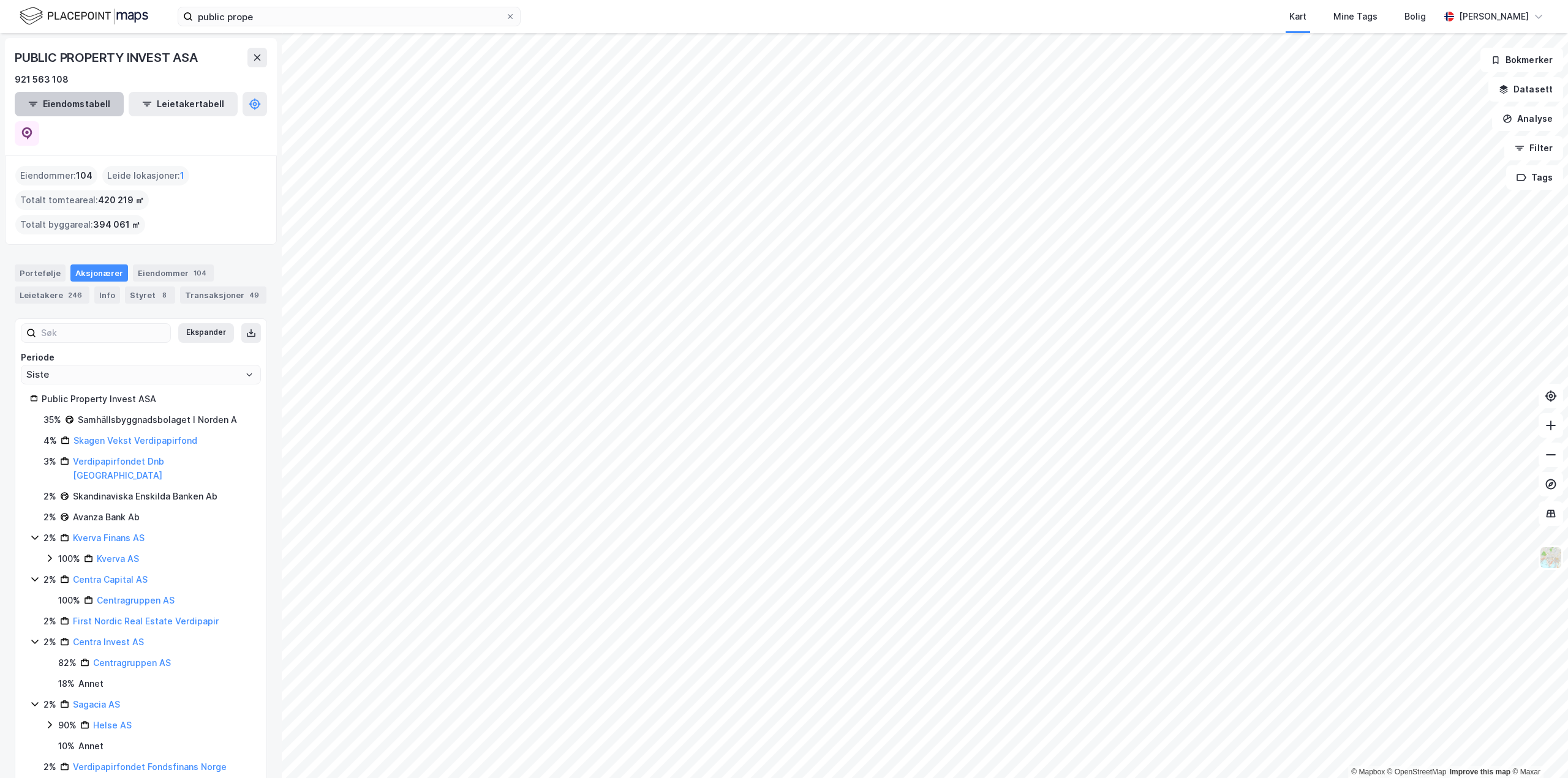
click at [92, 104] on button "Eiendomstabell" at bounding box center [69, 104] width 109 height 24
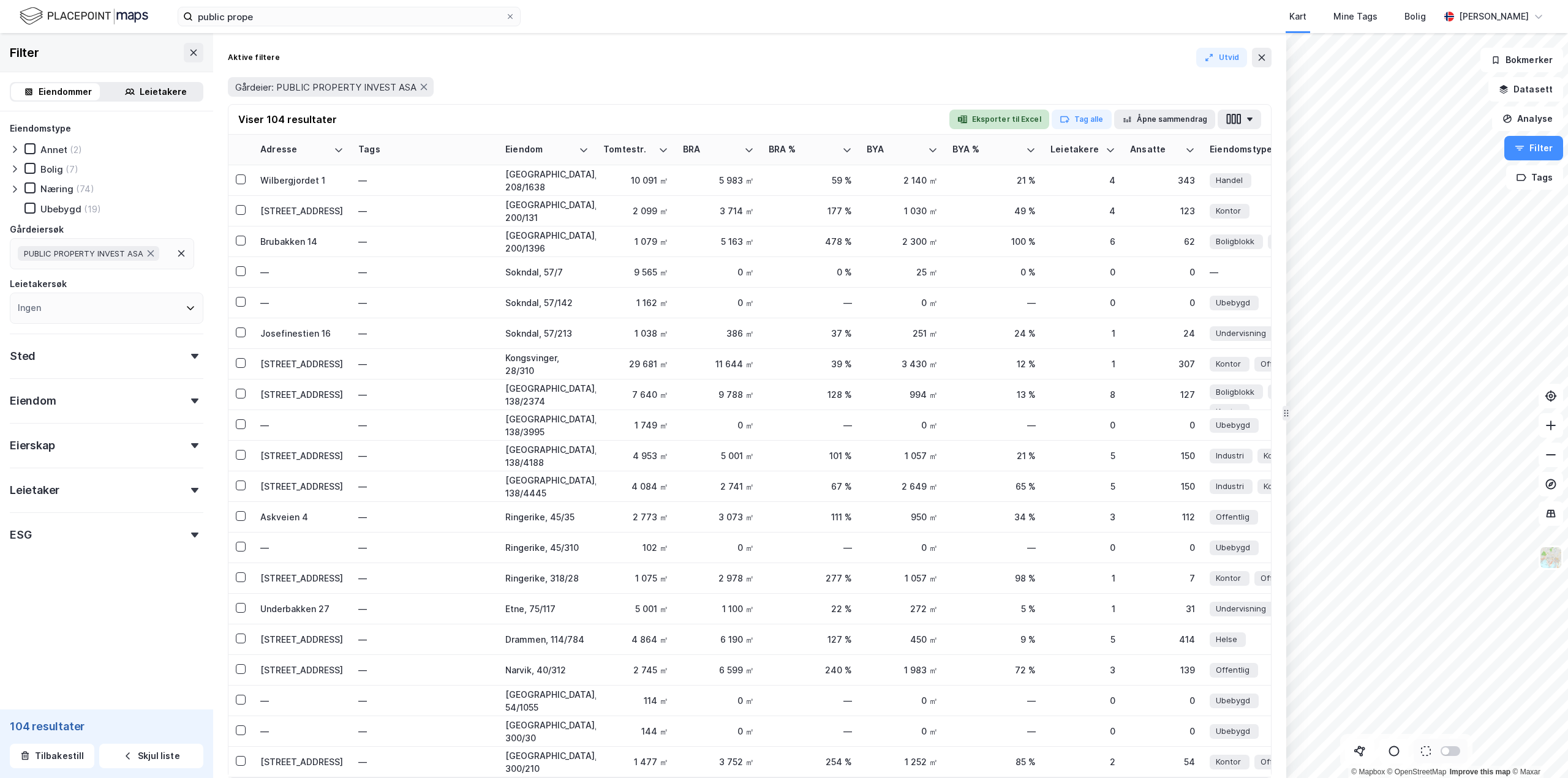
click at [1028, 115] on button "Eksporter til Excel" at bounding box center [999, 119] width 100 height 20
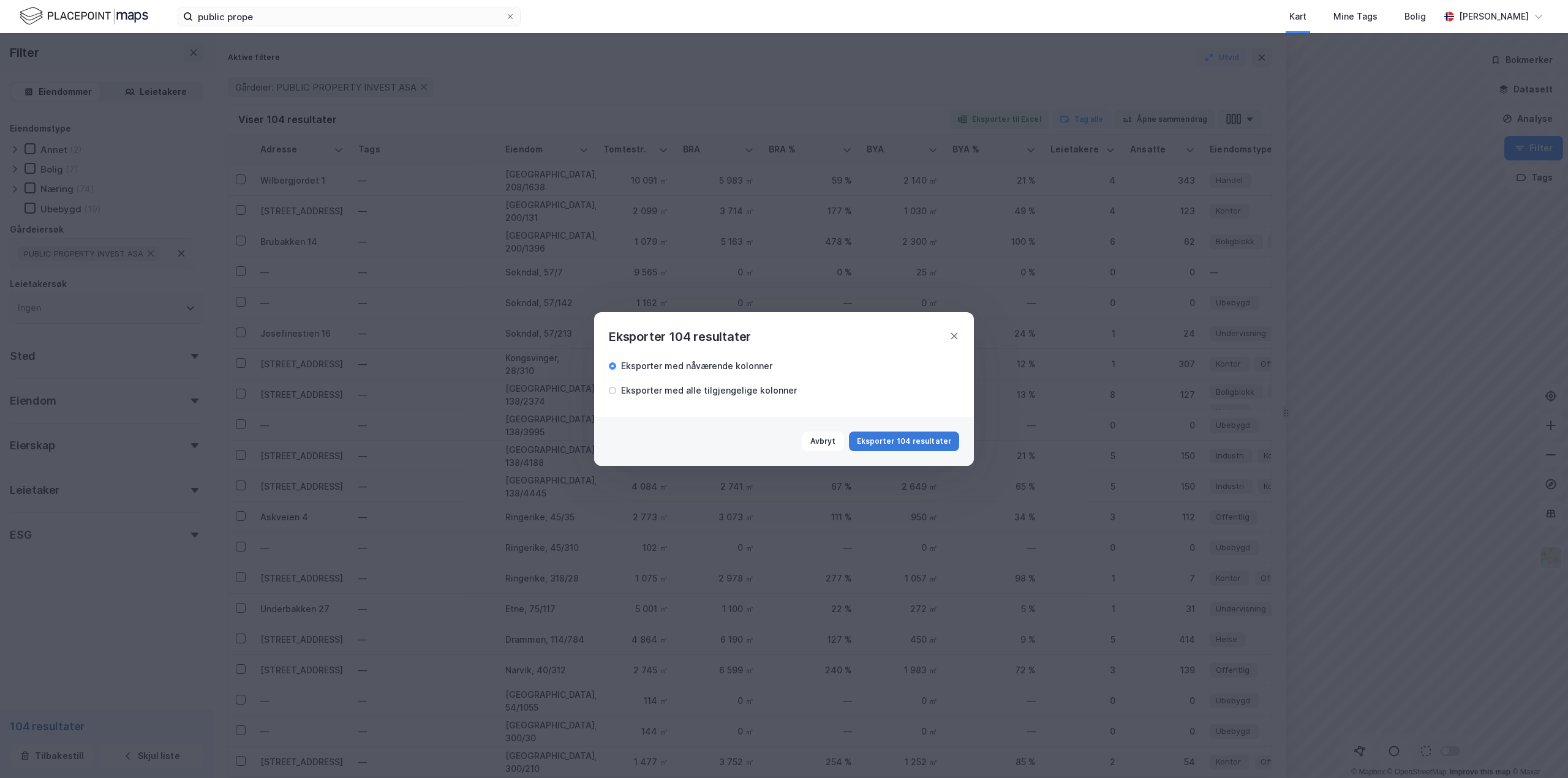
click at [886, 434] on button "Eksporter 104 resultater" at bounding box center [904, 441] width 110 height 20
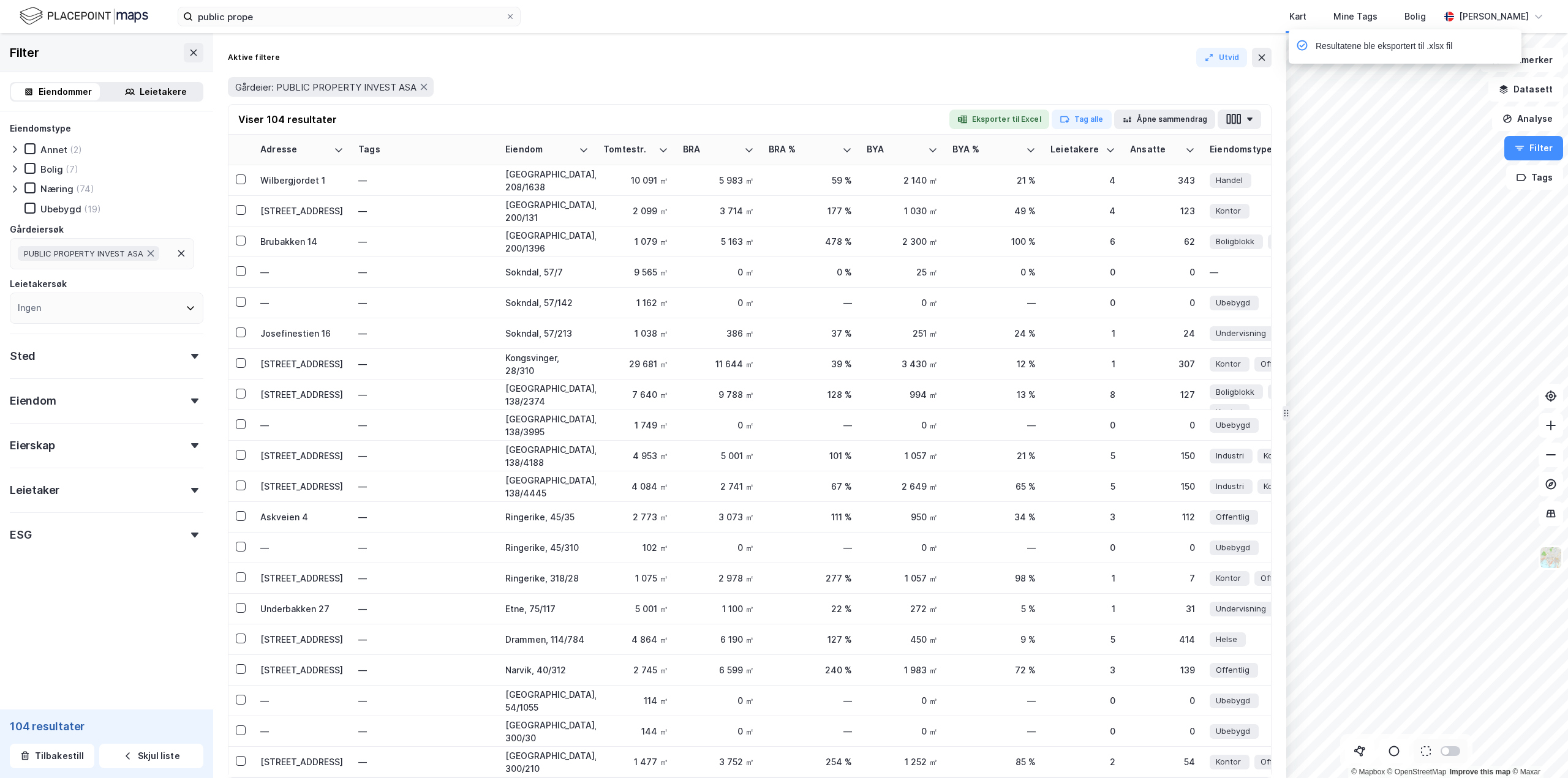
drag, startPoint x: 88, startPoint y: 122, endPoint x: 0, endPoint y: 77, distance: 98.8
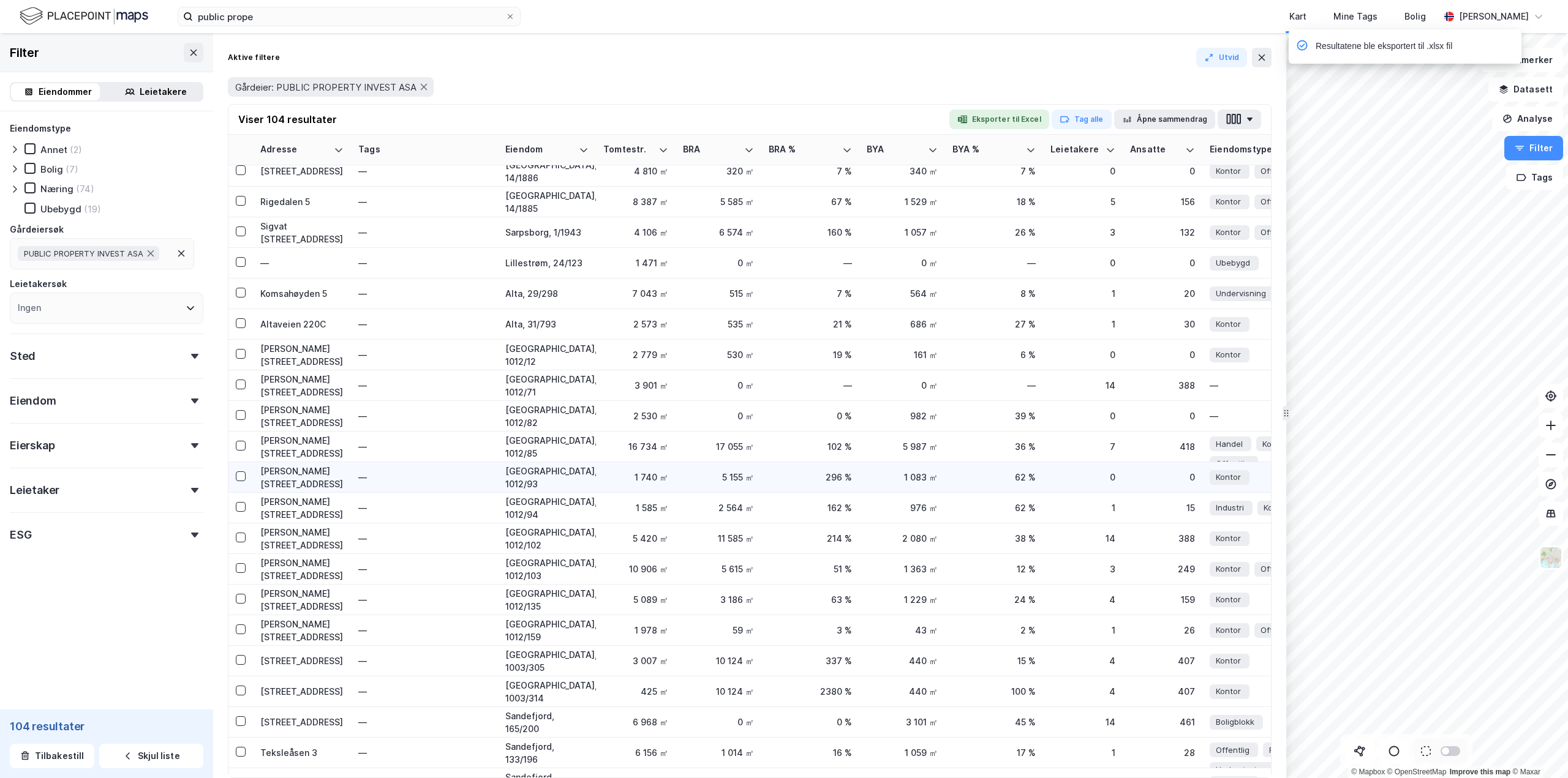
scroll to position [918, 0]
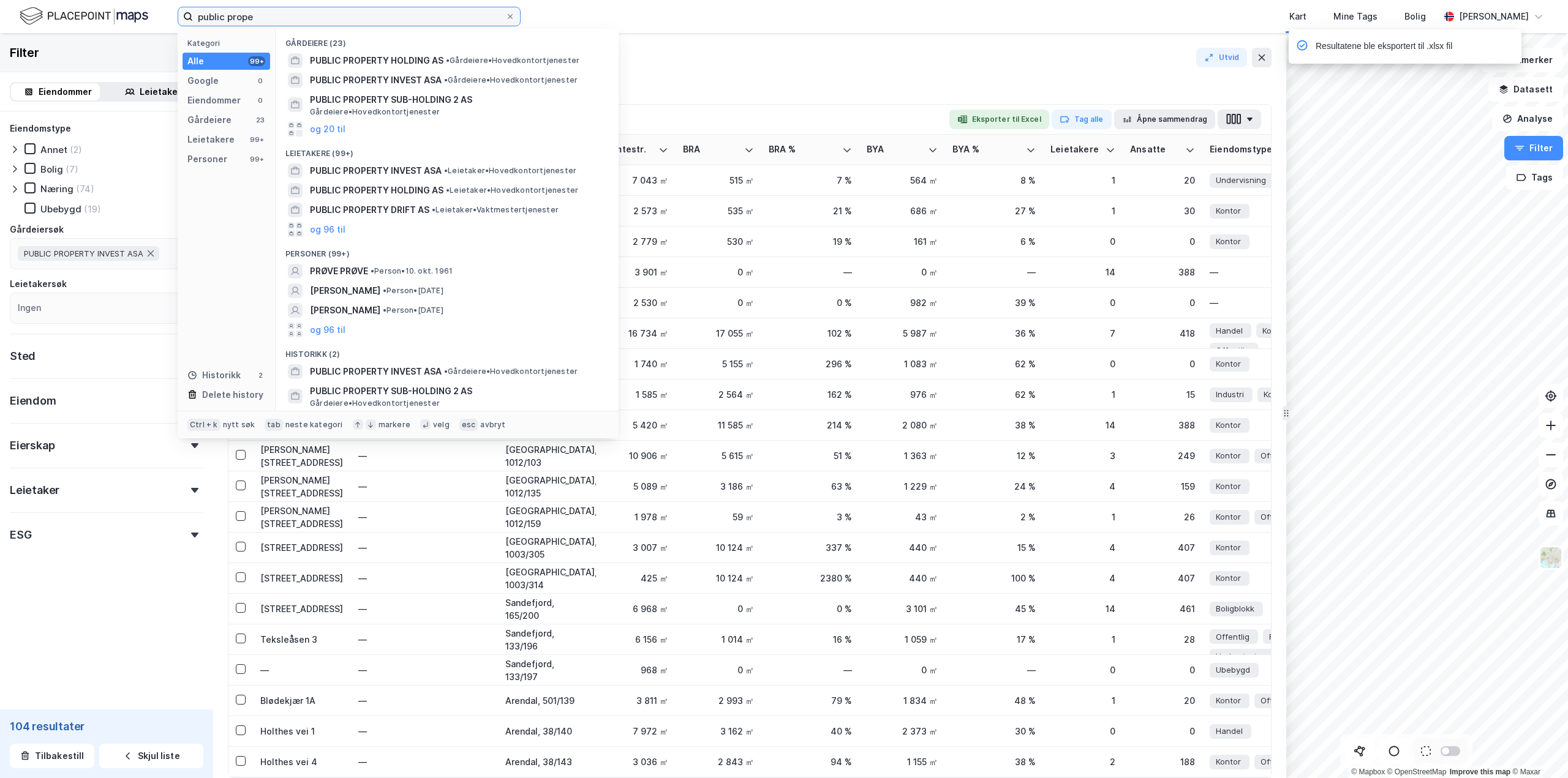
drag, startPoint x: 278, startPoint y: 21, endPoint x: 84, endPoint y: -6, distance: 195.9
click at [84, 0] on html "public prope Kategori Alle 99+ Google 0 Eiendommer 0 Gårdeiere 23 Leietakere 99…" at bounding box center [784, 389] width 1568 height 778
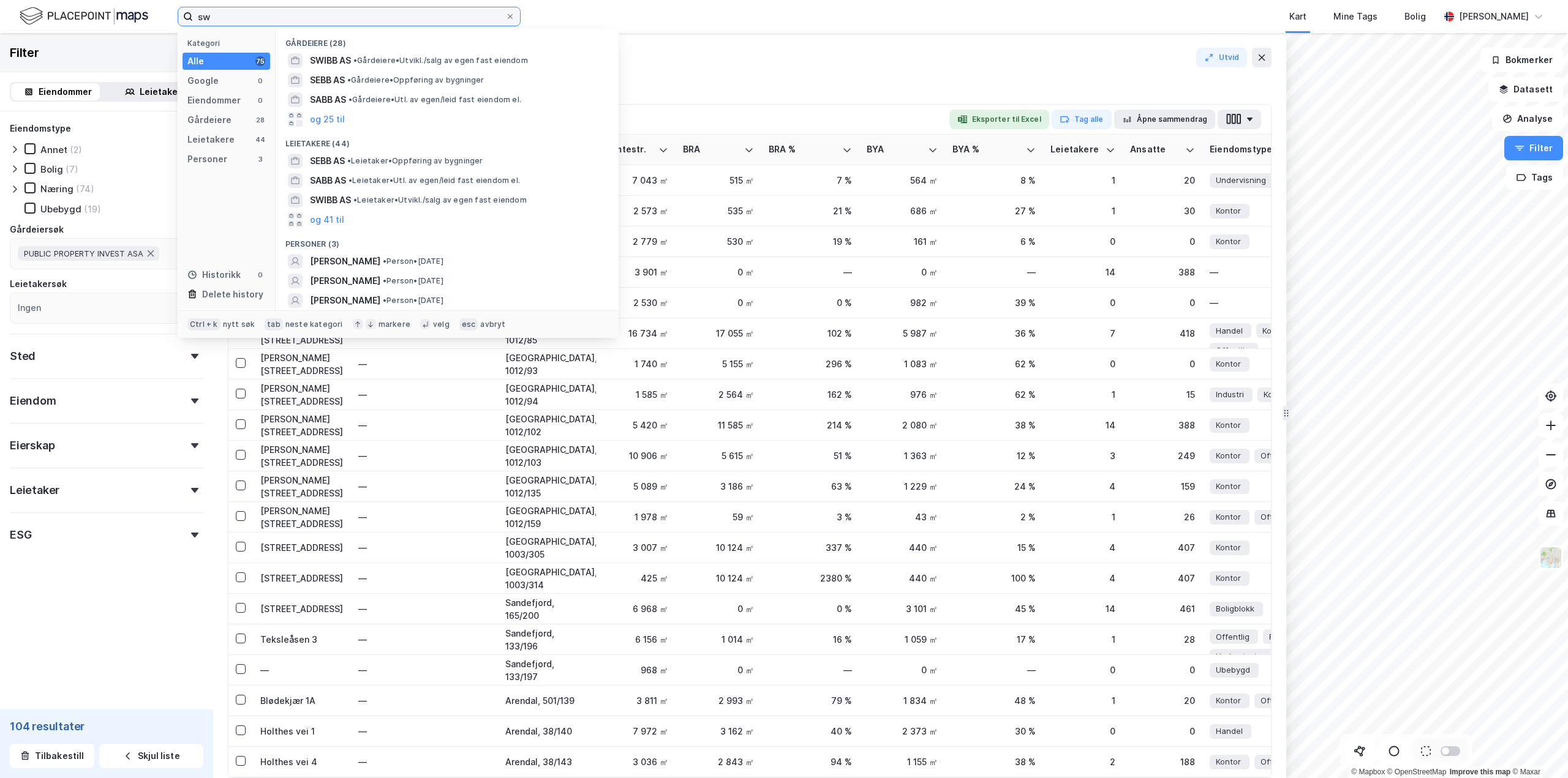
type input "s"
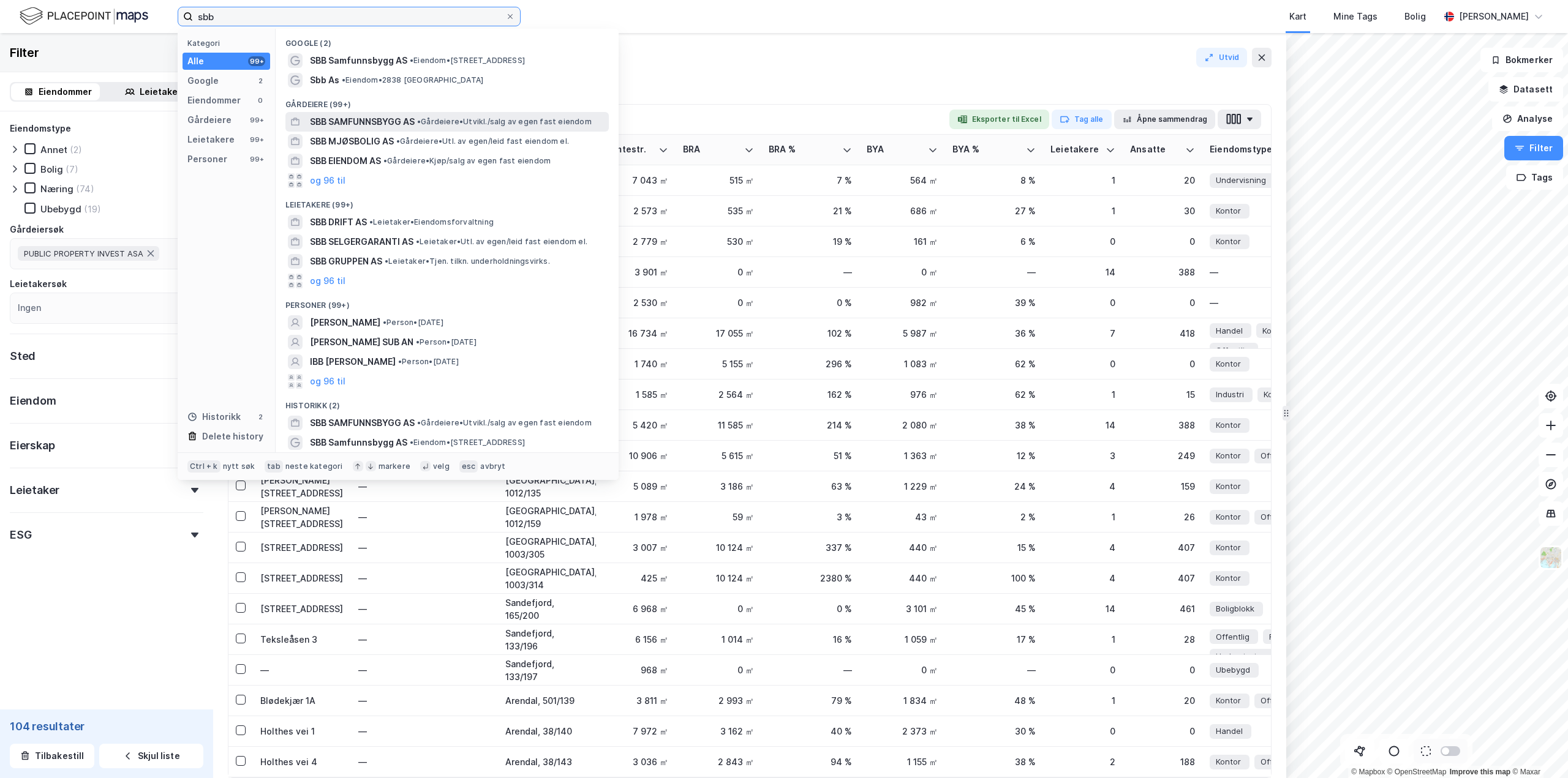
type input "sbb"
click at [390, 116] on span "SBB SAMFUNNSBYGG AS" at bounding box center [362, 122] width 105 height 15
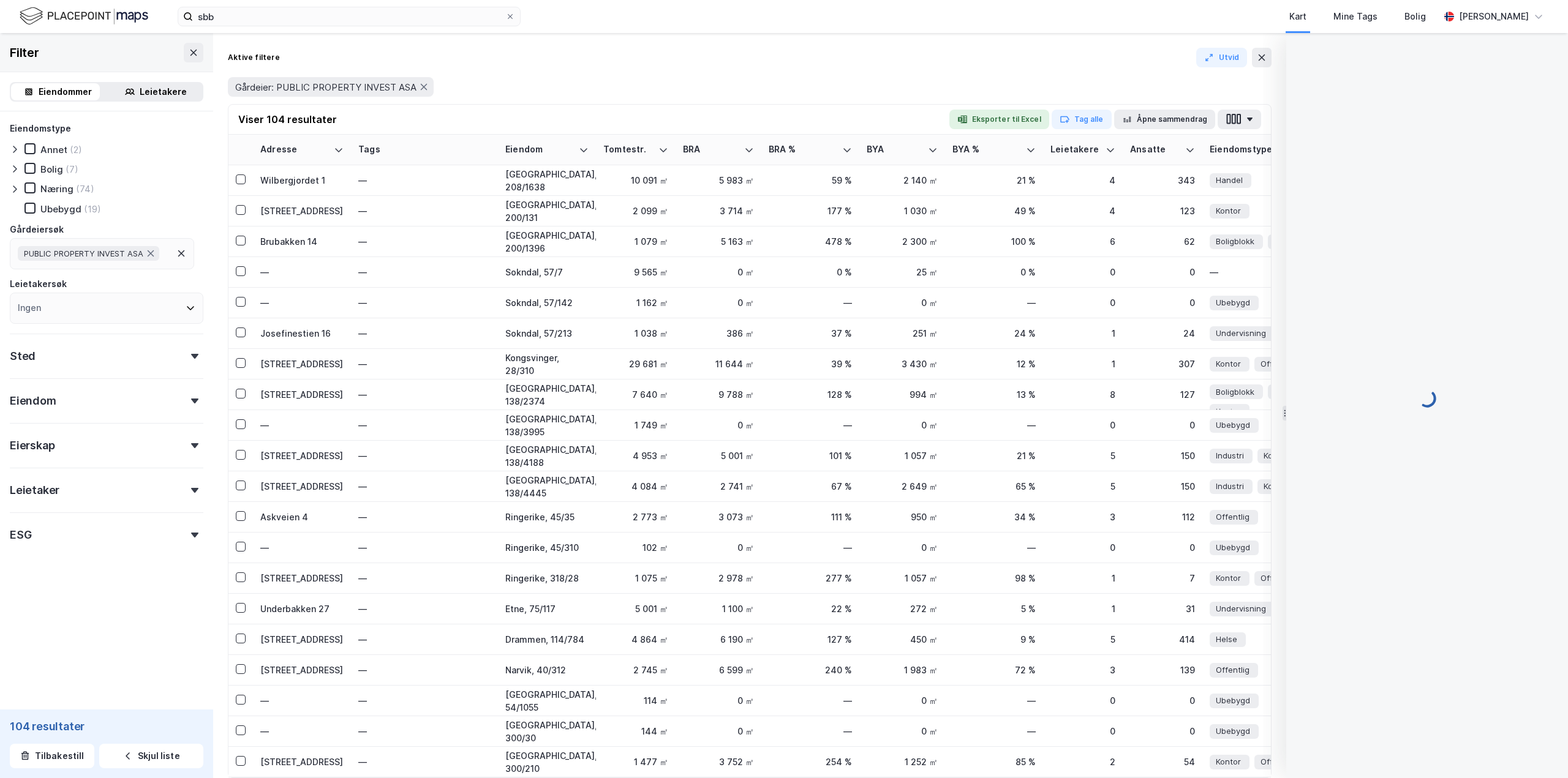
type input "Siste"
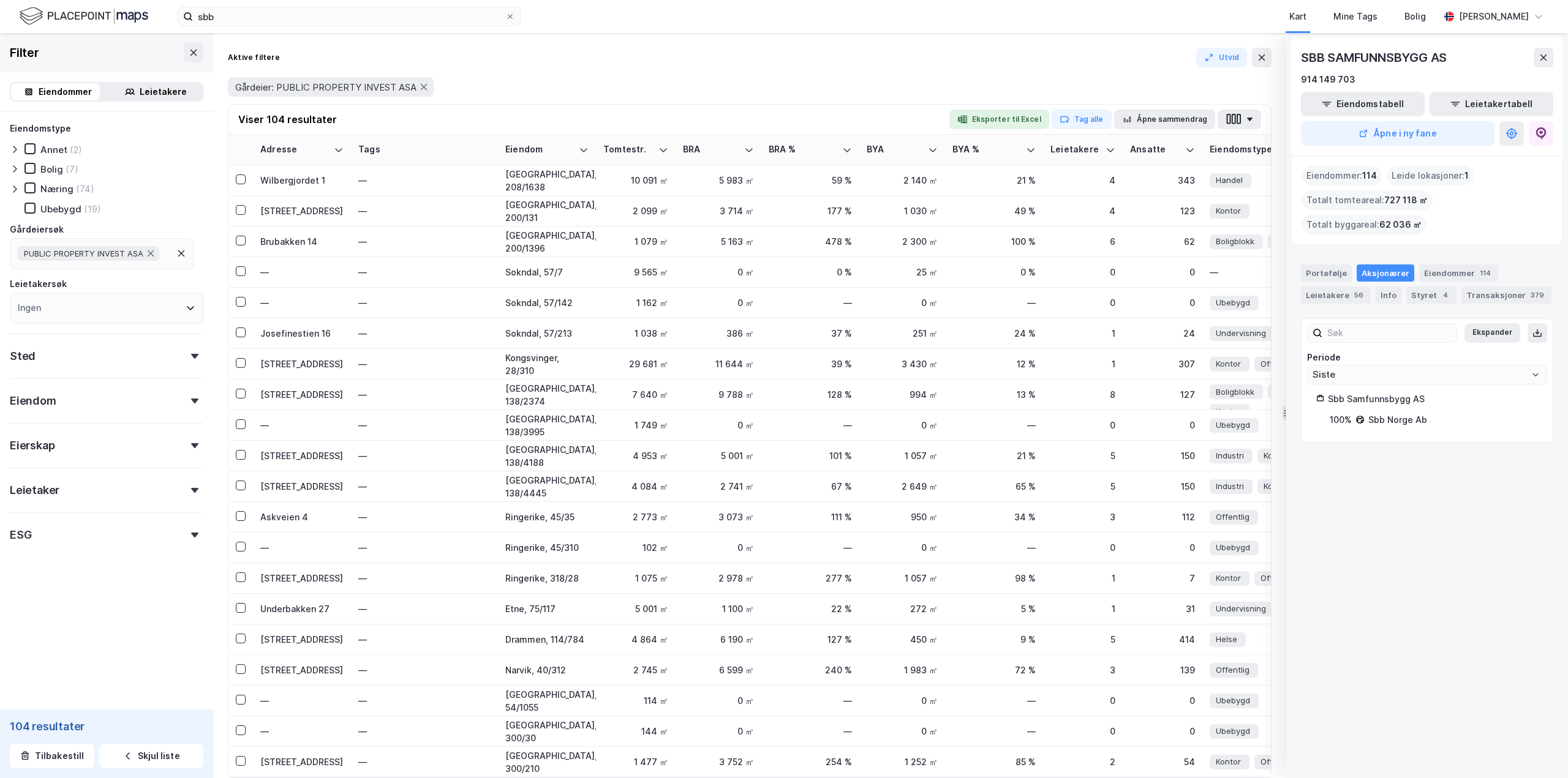
click at [139, 16] on img at bounding box center [84, 16] width 129 height 21
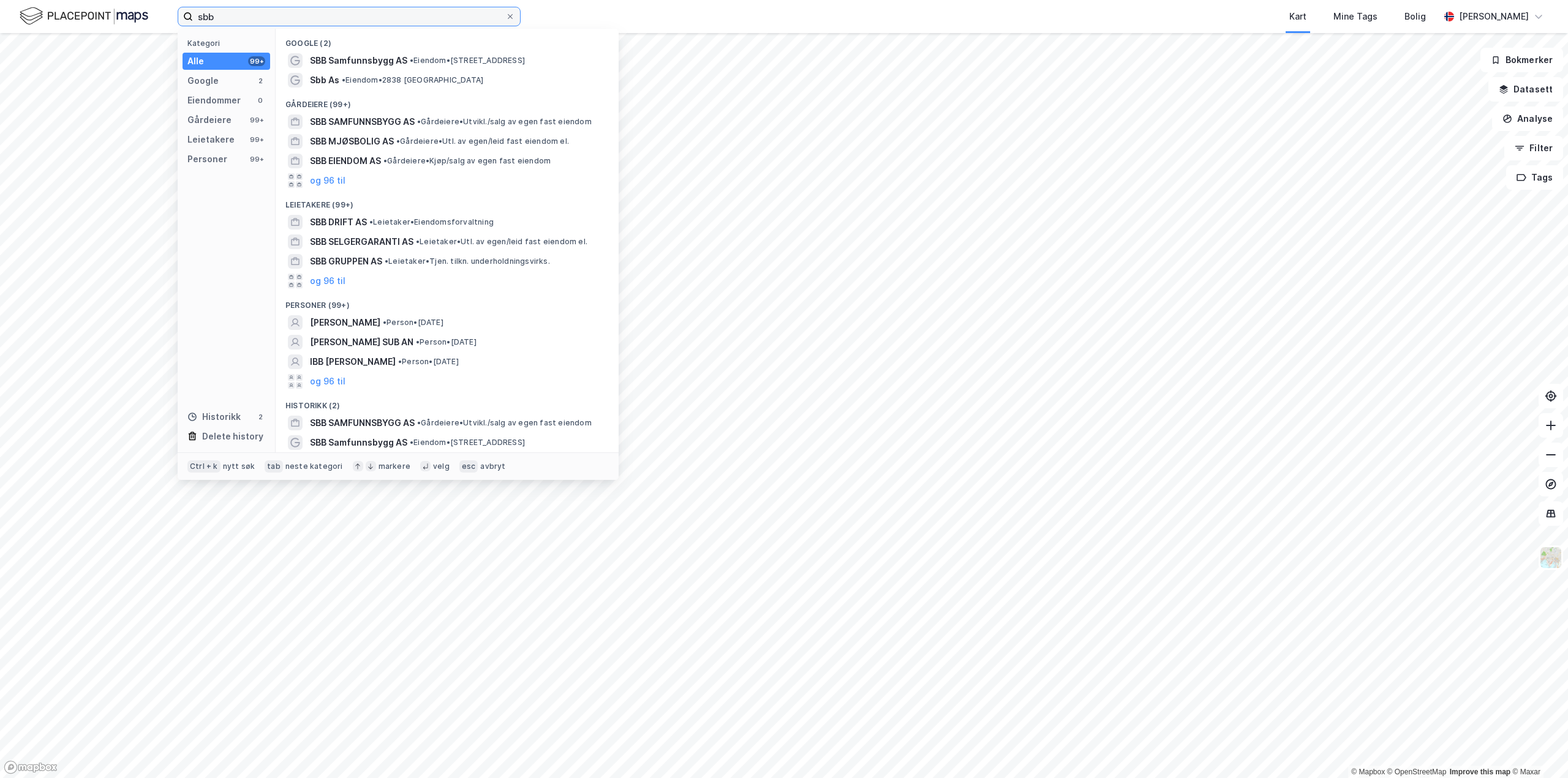
click at [243, 17] on input "sbb" at bounding box center [349, 16] width 312 height 19
click at [349, 63] on span "SBB Samfunnsbygg AS" at bounding box center [358, 60] width 97 height 15
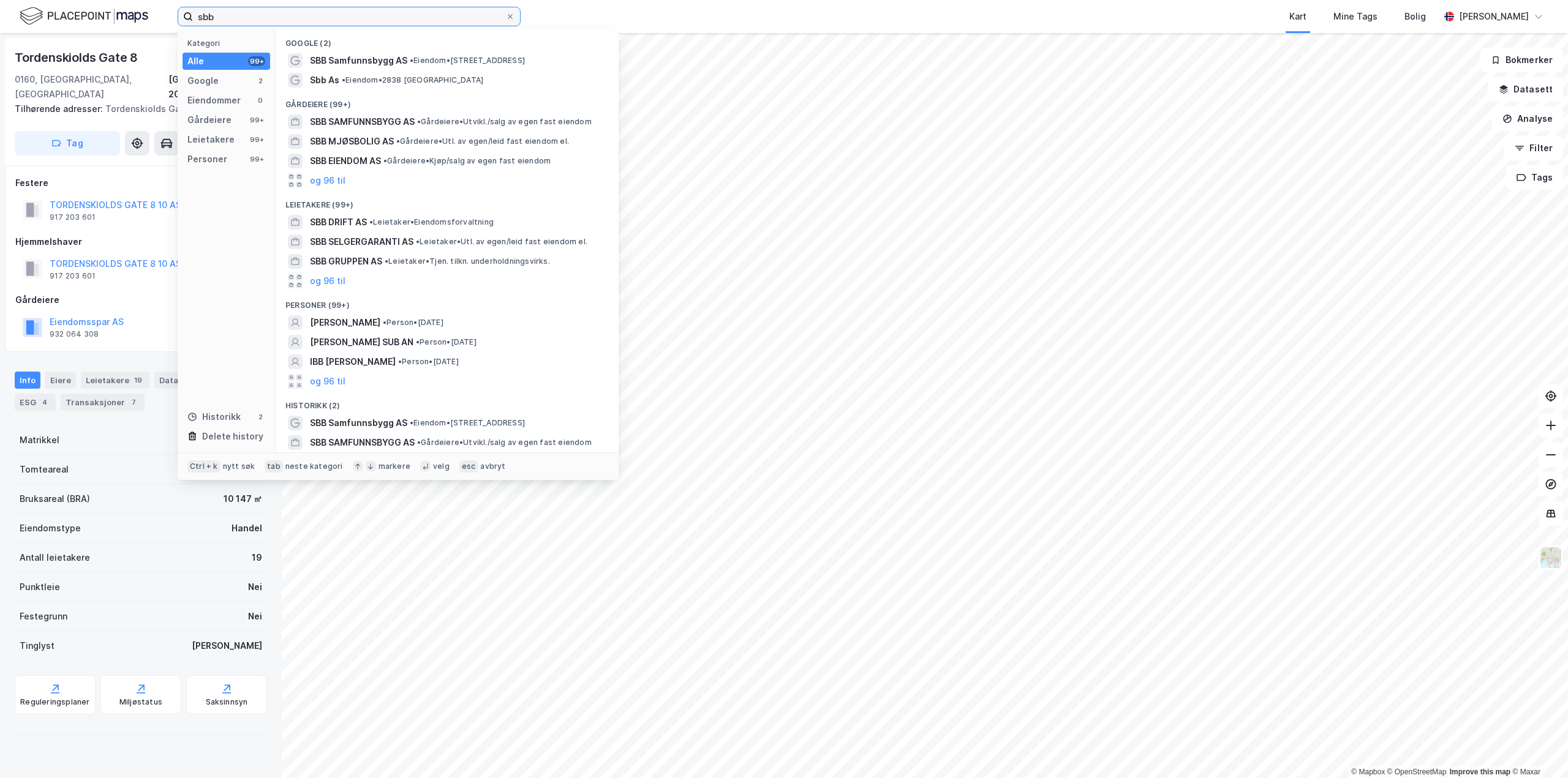
click at [269, 19] on input "sbb" at bounding box center [349, 16] width 312 height 19
click at [395, 122] on span "SBB SAMFUNNSBYGG AS" at bounding box center [362, 122] width 105 height 15
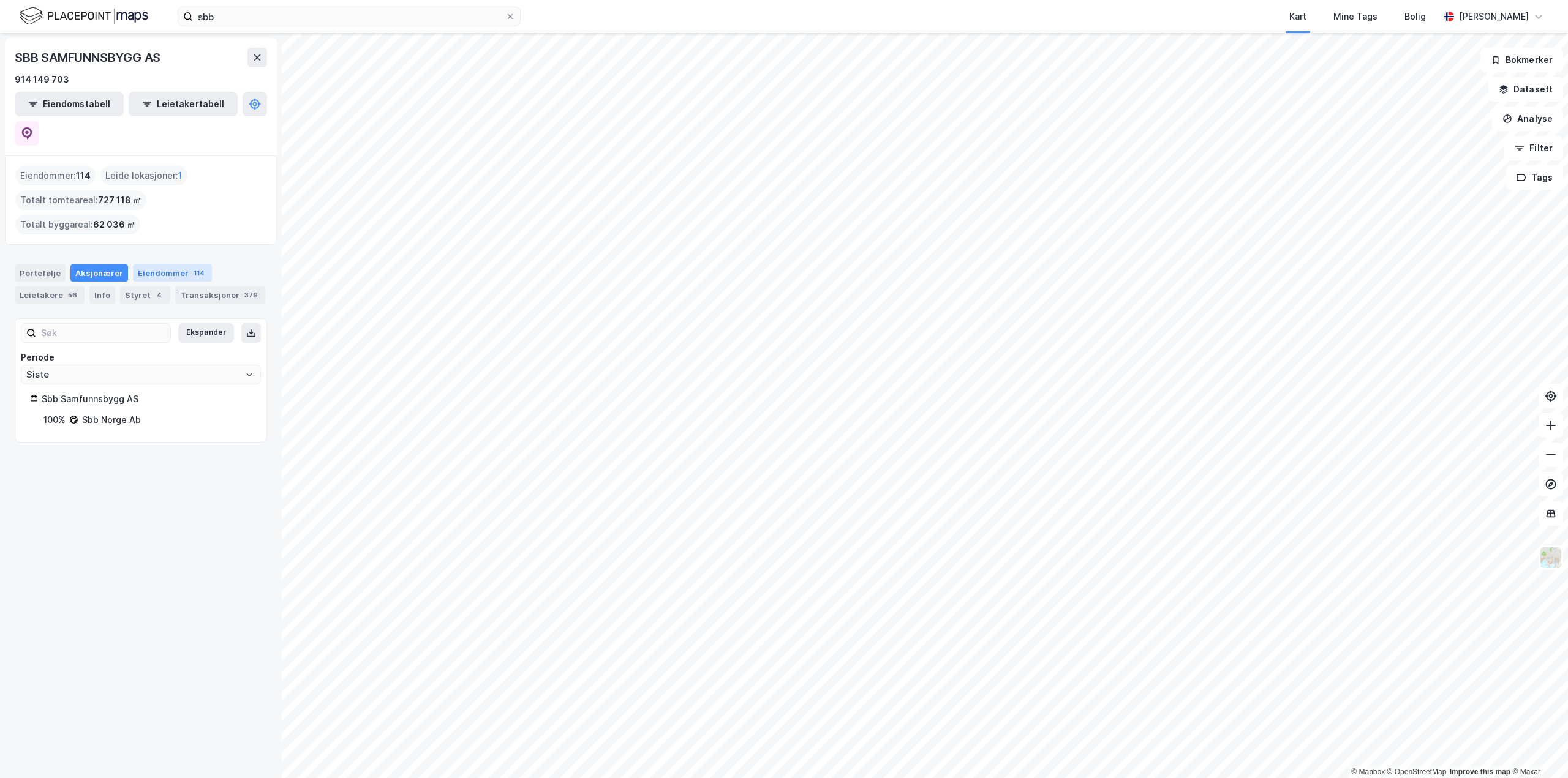
click at [168, 264] on div "Eiendommer 114" at bounding box center [172, 273] width 79 height 17
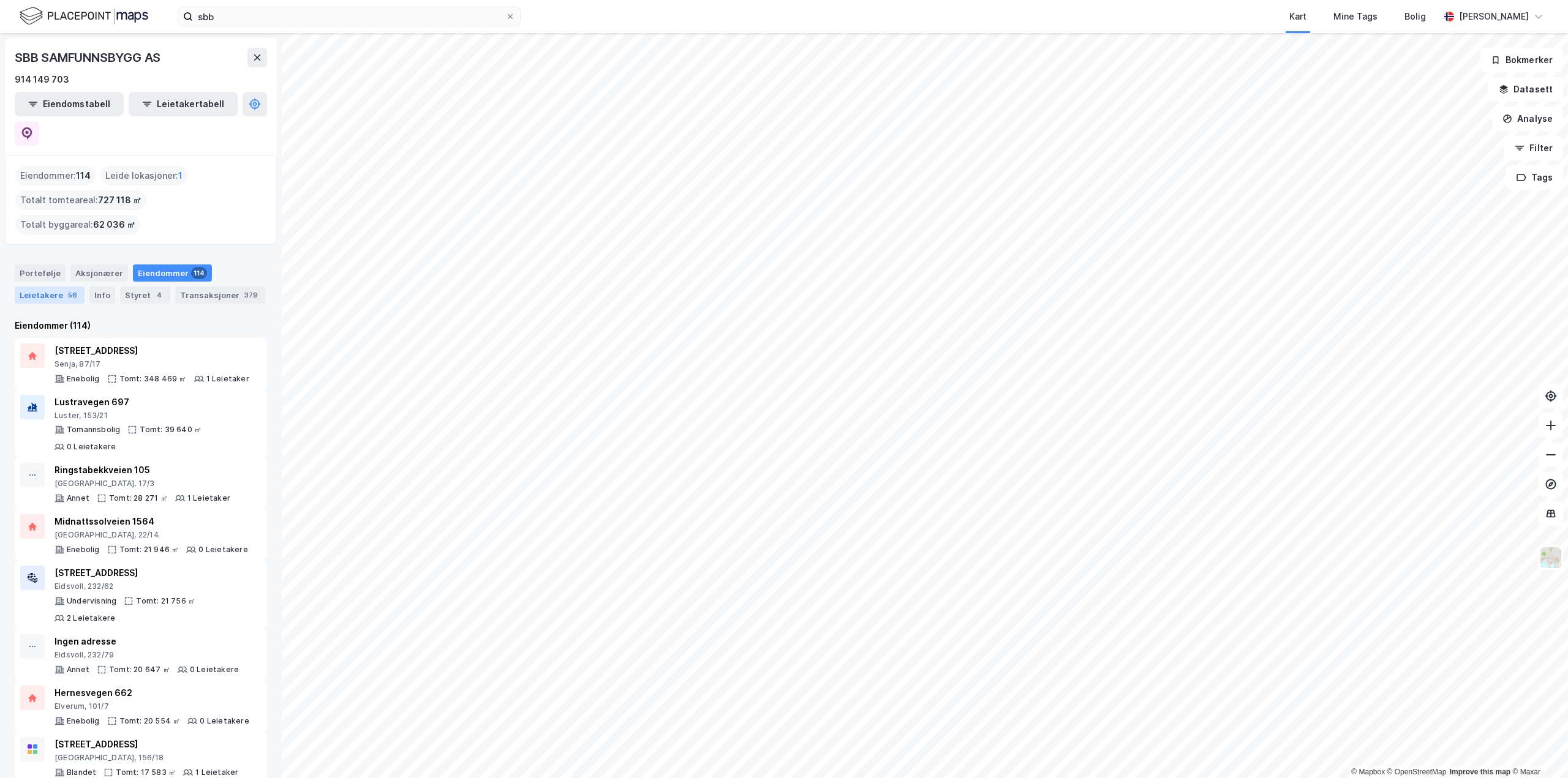
click at [65, 289] on div "56" at bounding box center [72, 295] width 14 height 12
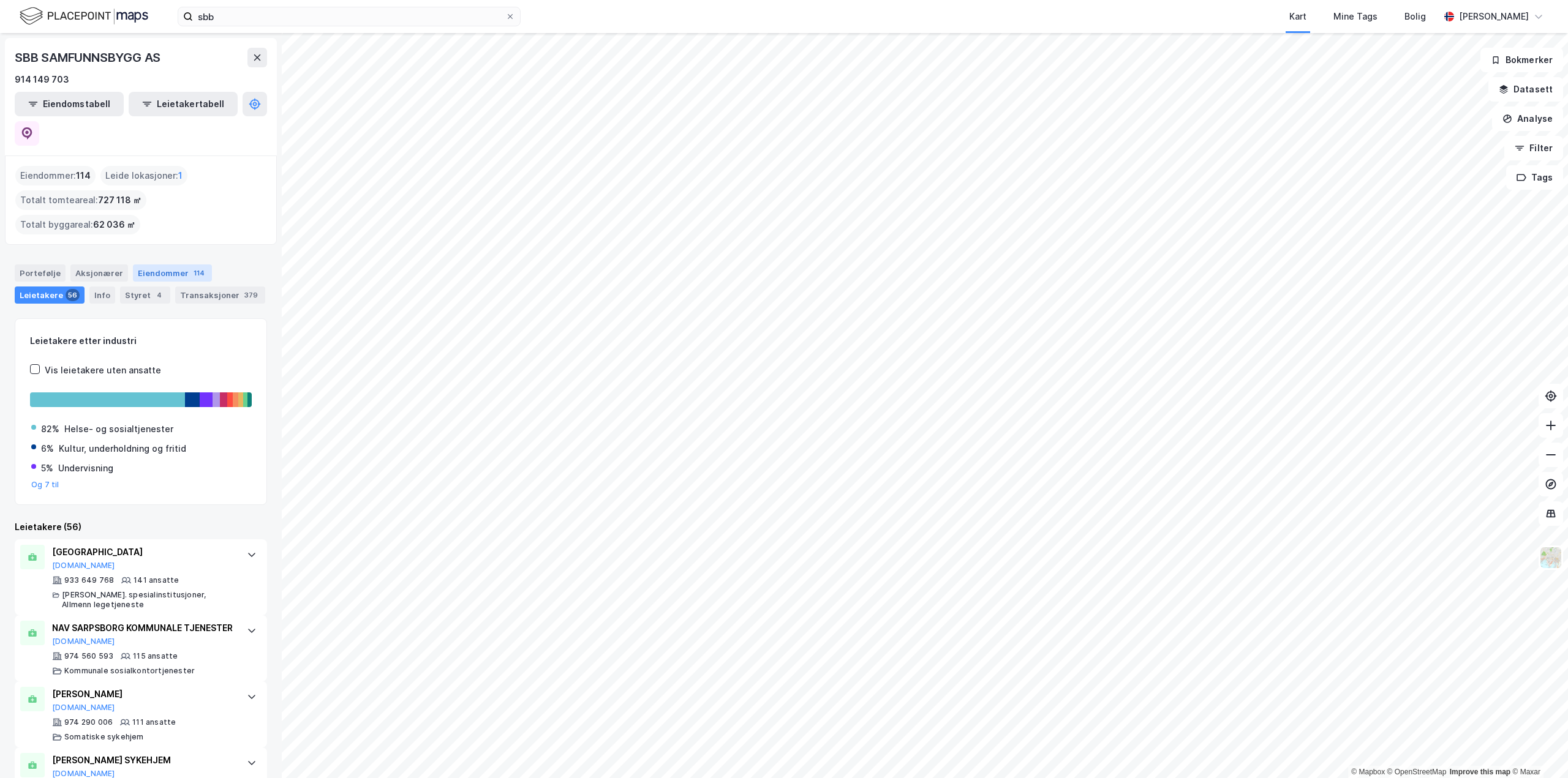
click at [164, 264] on div "Eiendommer 114" at bounding box center [172, 273] width 79 height 17
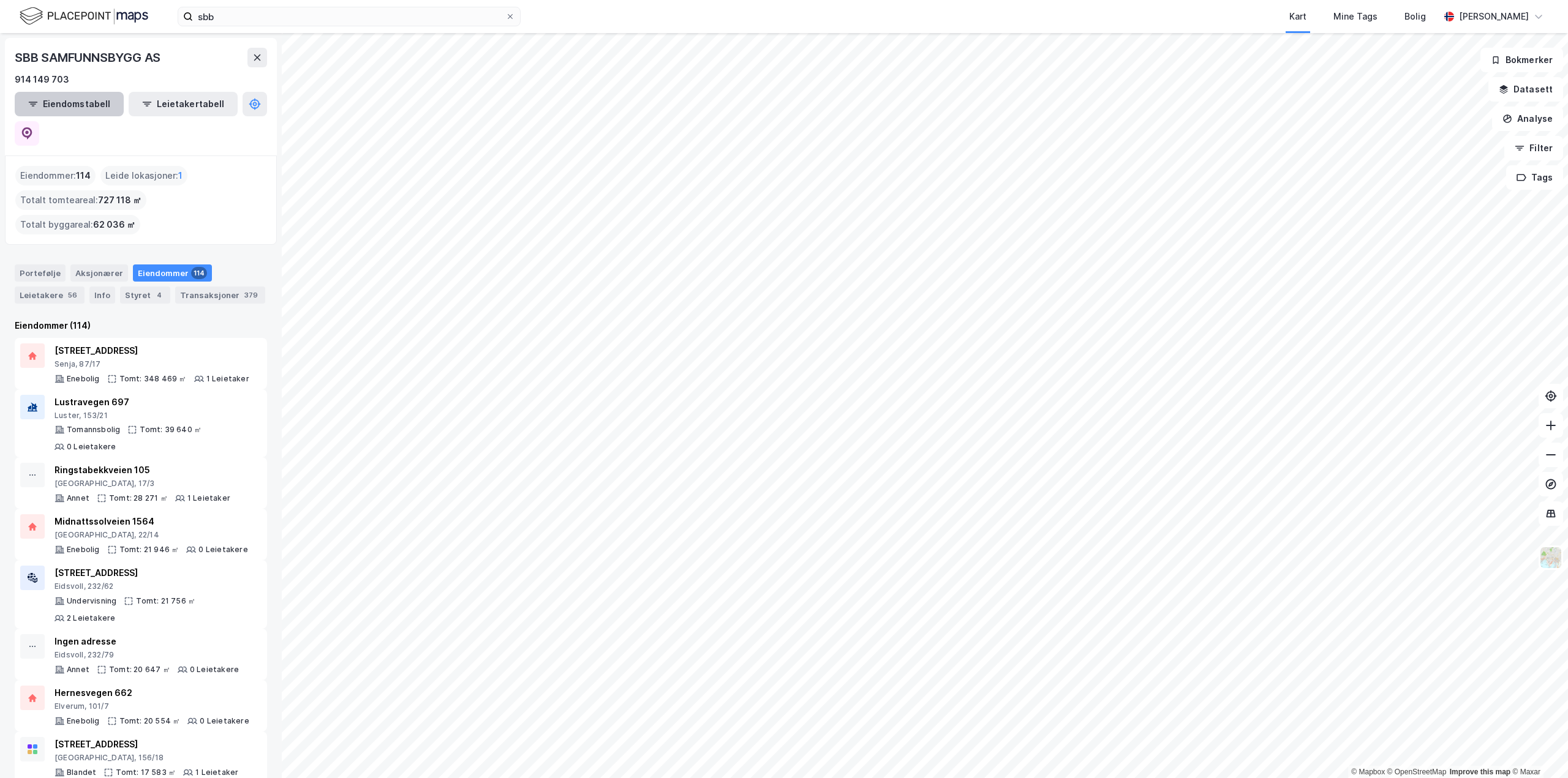
click at [90, 103] on button "Eiendomstabell" at bounding box center [69, 104] width 109 height 24
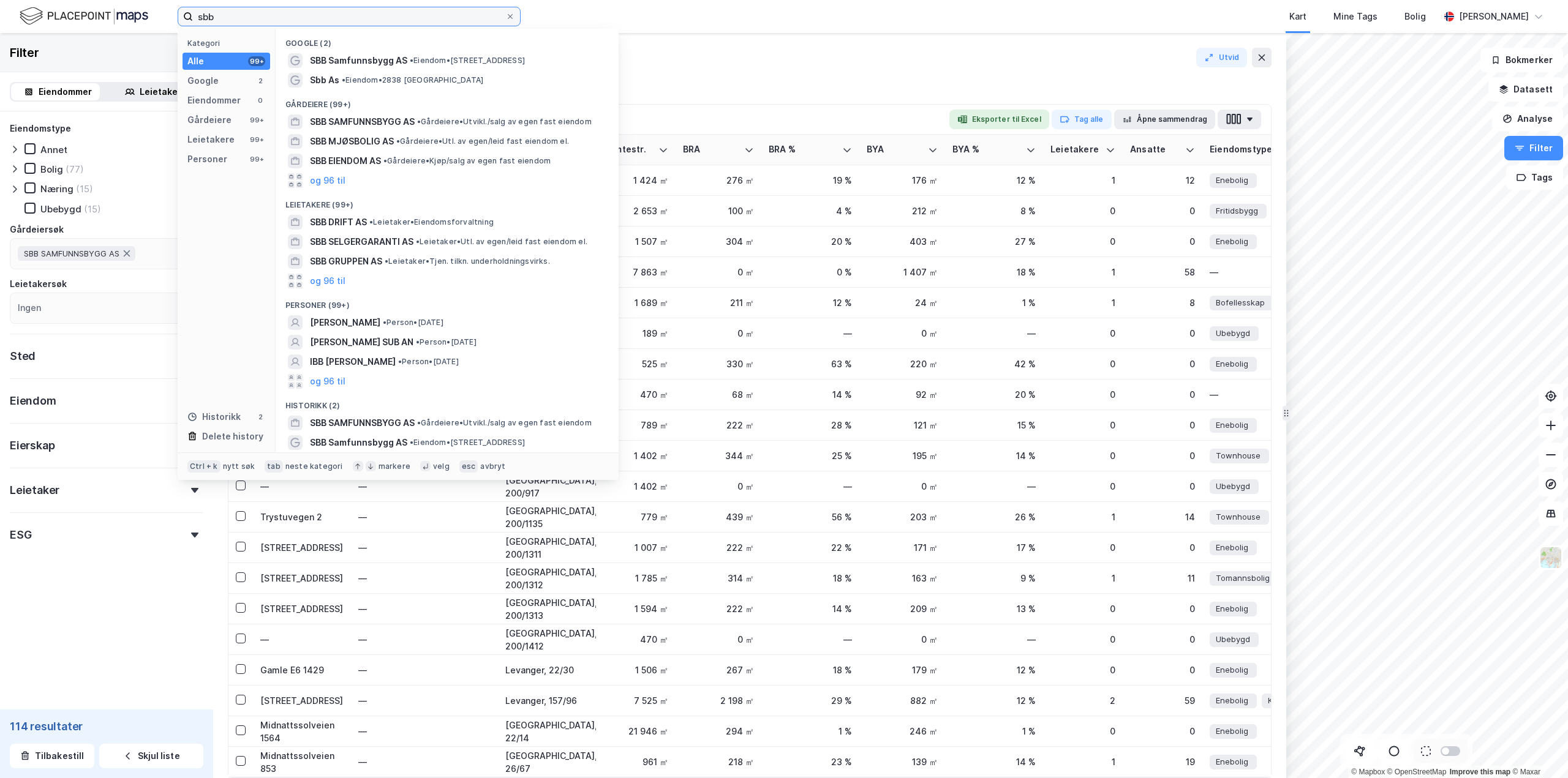
drag, startPoint x: 265, startPoint y: 17, endPoint x: 199, endPoint y: -7, distance: 70.2
click at [199, 0] on html "sbb Kategori Alle 99+ Google 2 Eiendommer 0 Gårdeiere 99+ Leietakere 99+ Person…" at bounding box center [784, 389] width 1568 height 778
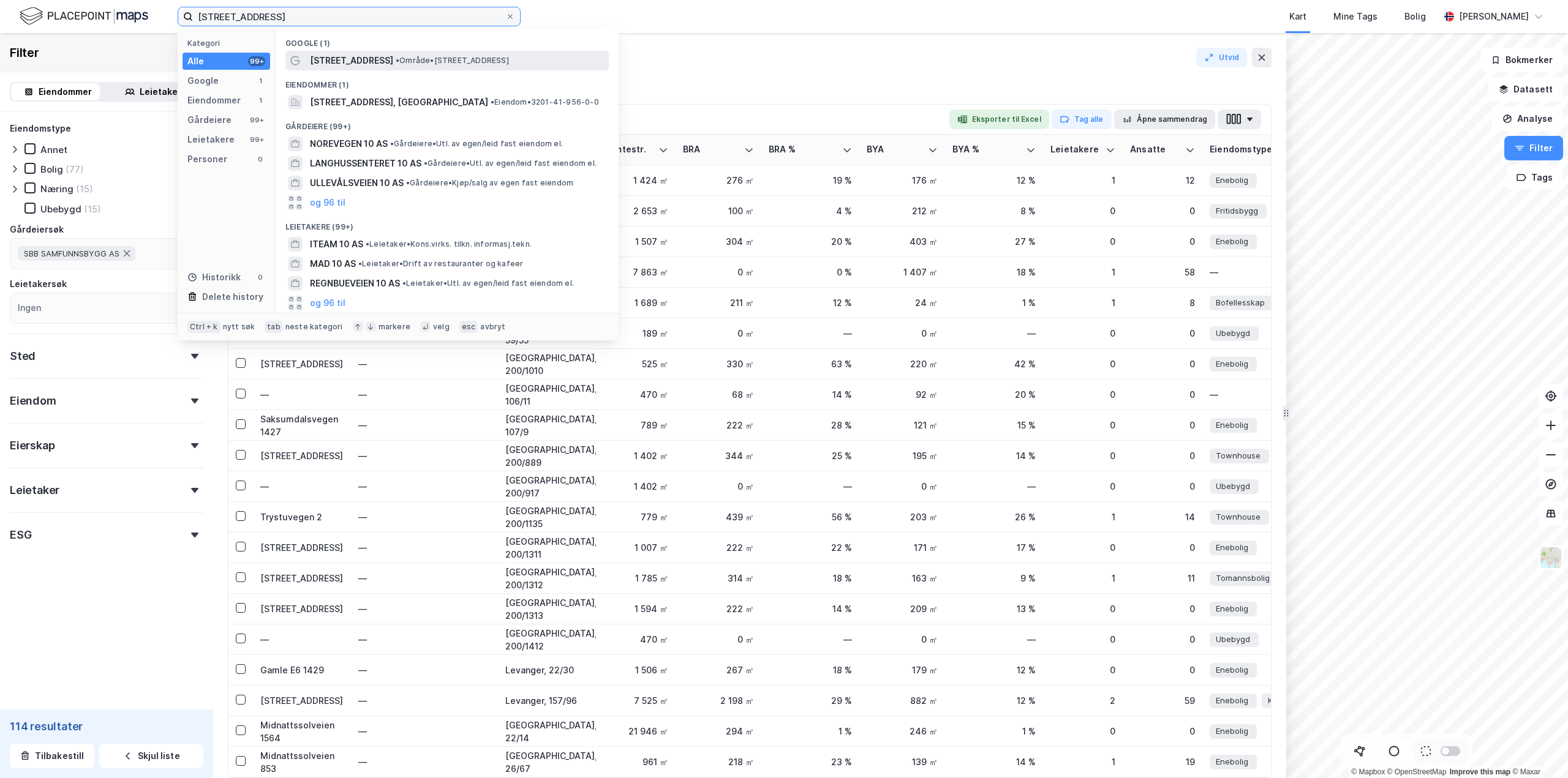
type input "[STREET_ADDRESS]"
click at [371, 55] on span "[STREET_ADDRESS]" at bounding box center [351, 60] width 83 height 15
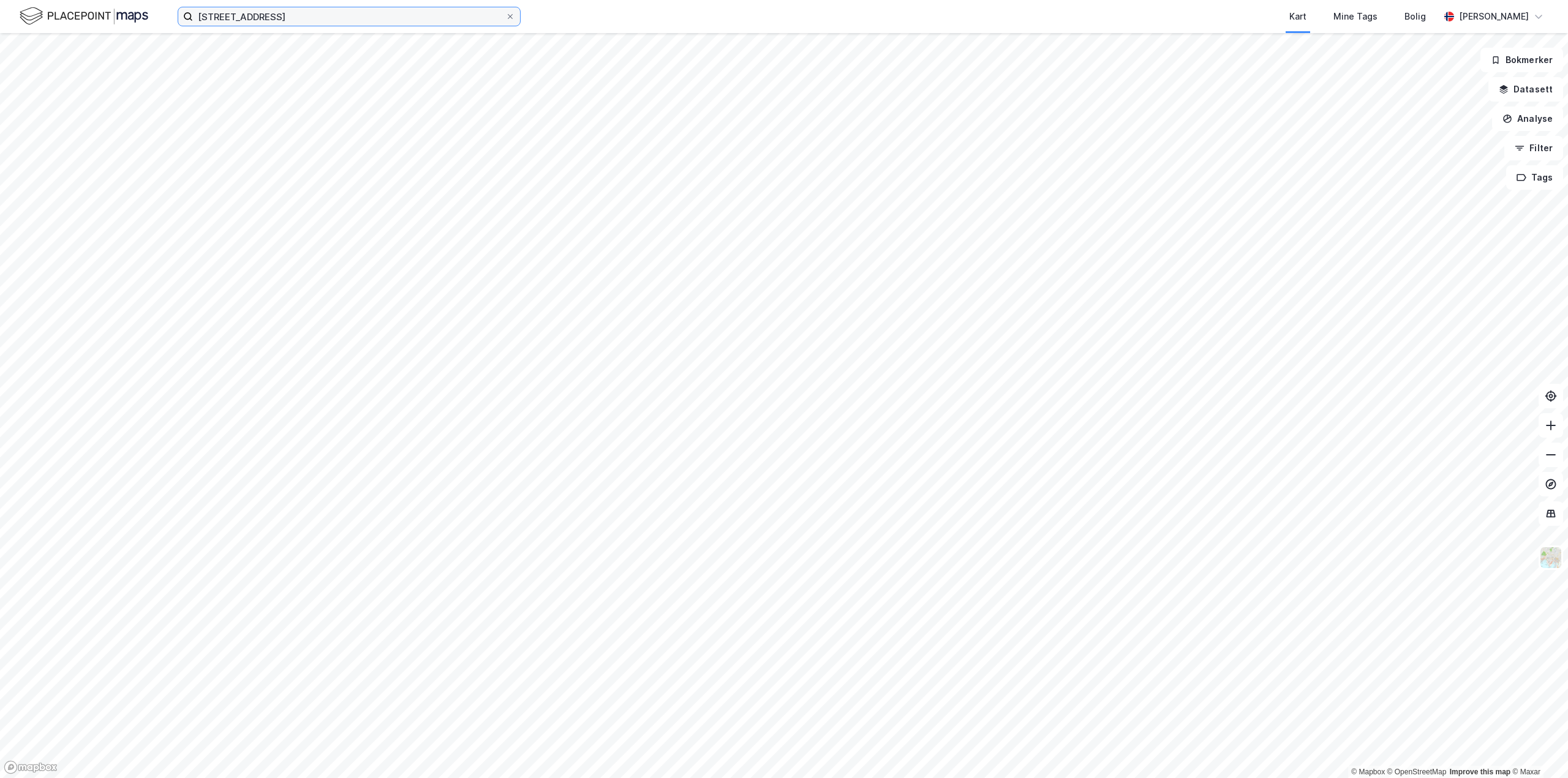
click at [387, 14] on input "[STREET_ADDRESS]" at bounding box center [349, 16] width 312 height 19
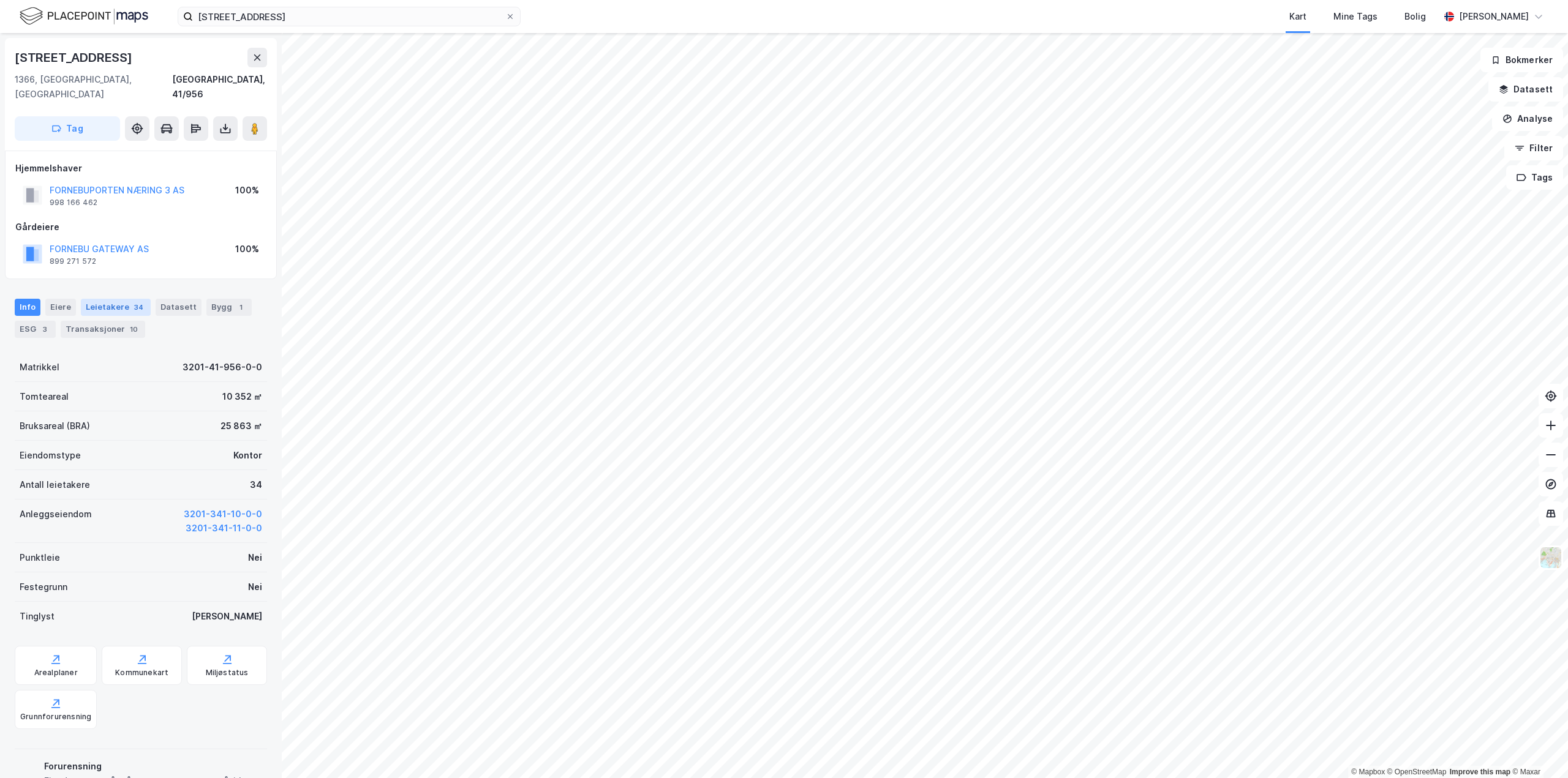
click at [132, 301] on div "34" at bounding box center [139, 307] width 14 height 12
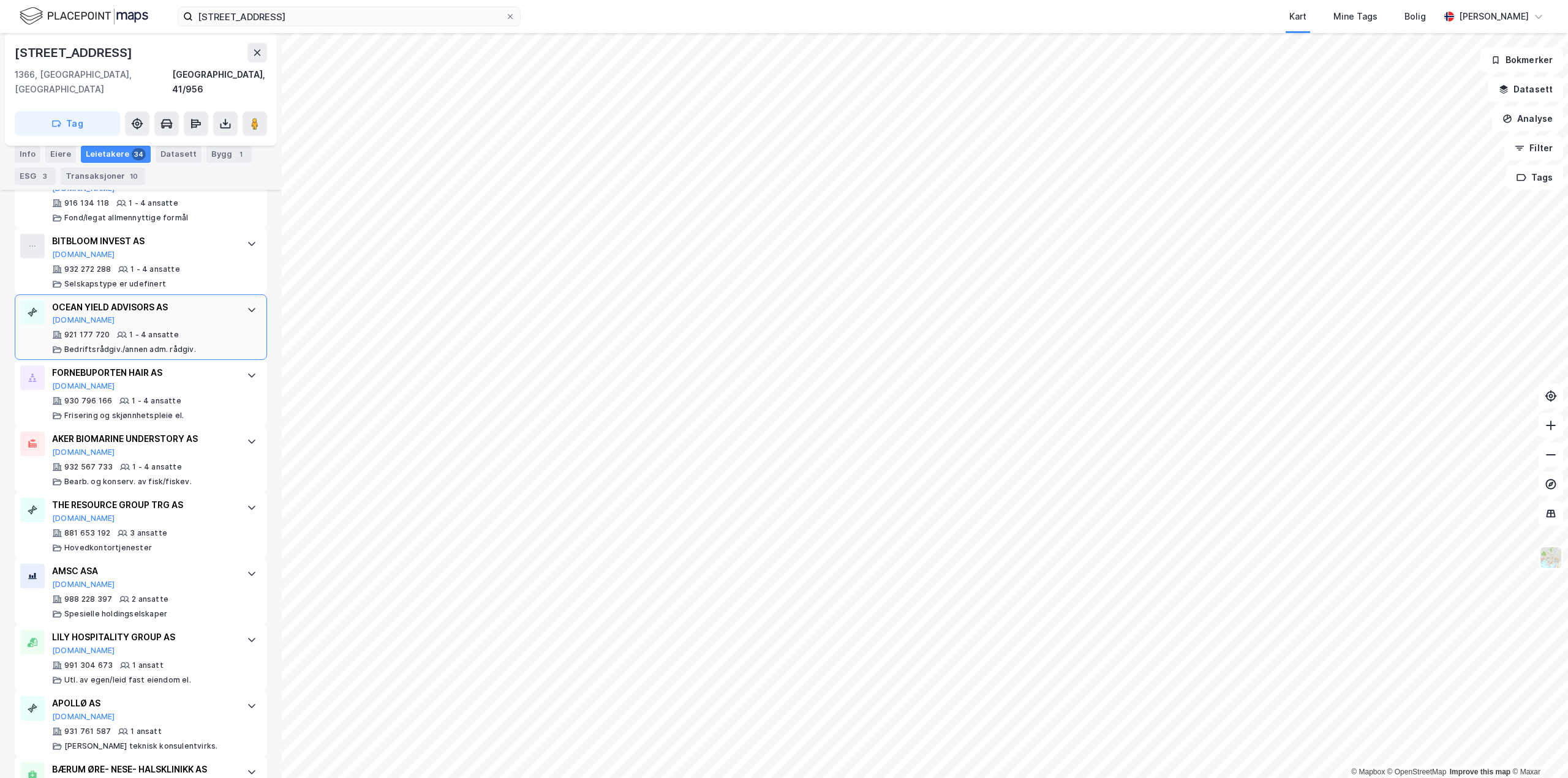
scroll to position [2127, 0]
